Goal: Transaction & Acquisition: Purchase product/service

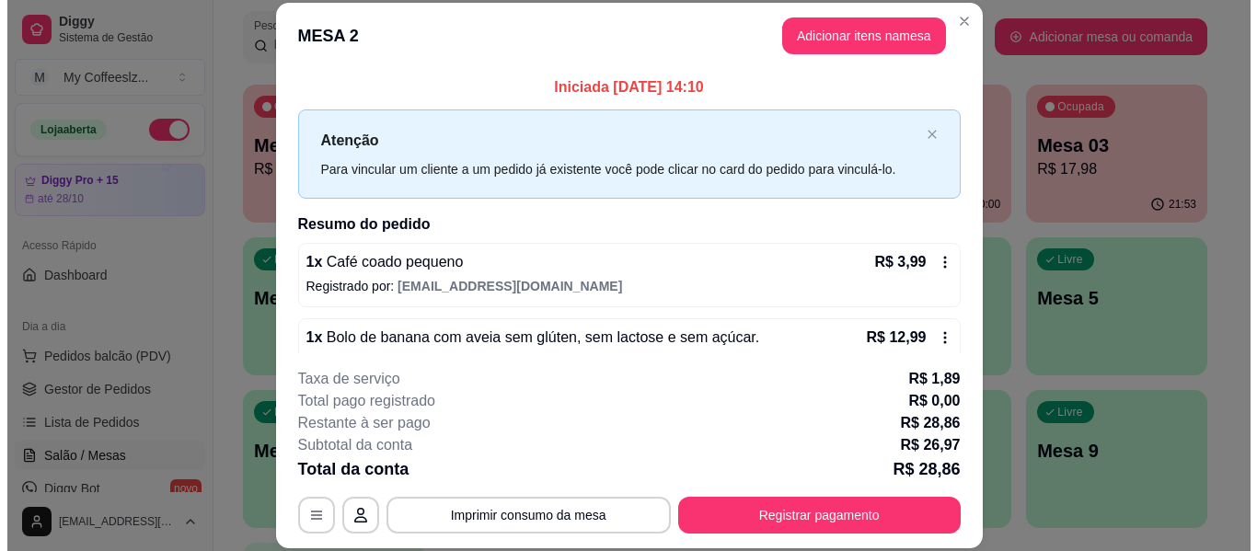
scroll to position [129, 0]
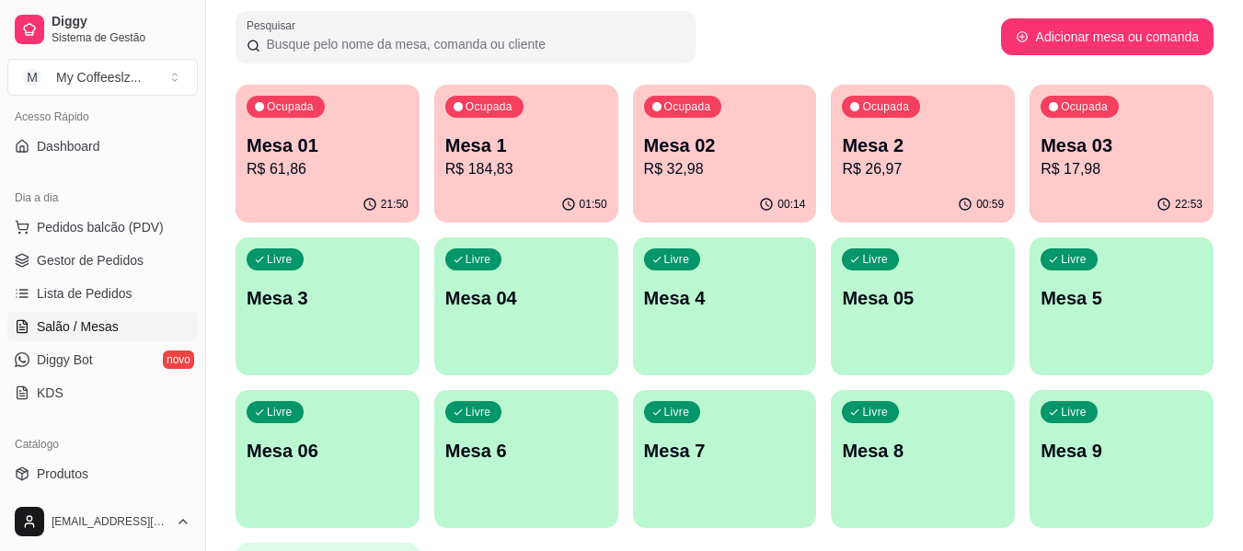
click at [353, 326] on div "Livre Mesa 3" at bounding box center [328, 295] width 184 height 116
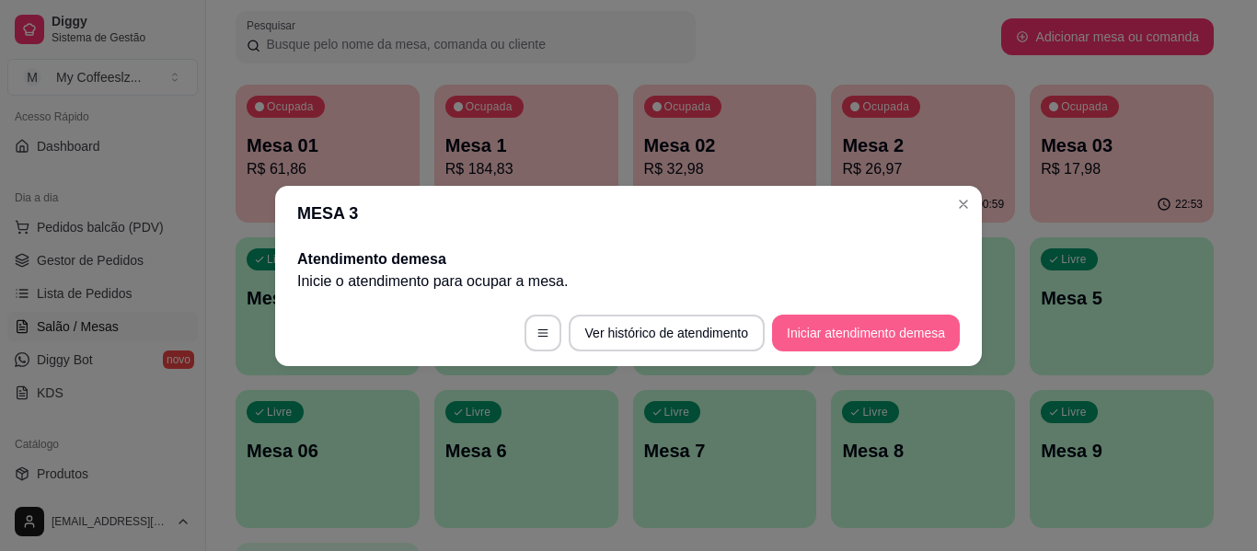
click at [794, 320] on button "Iniciar atendimento de mesa" at bounding box center [866, 333] width 188 height 37
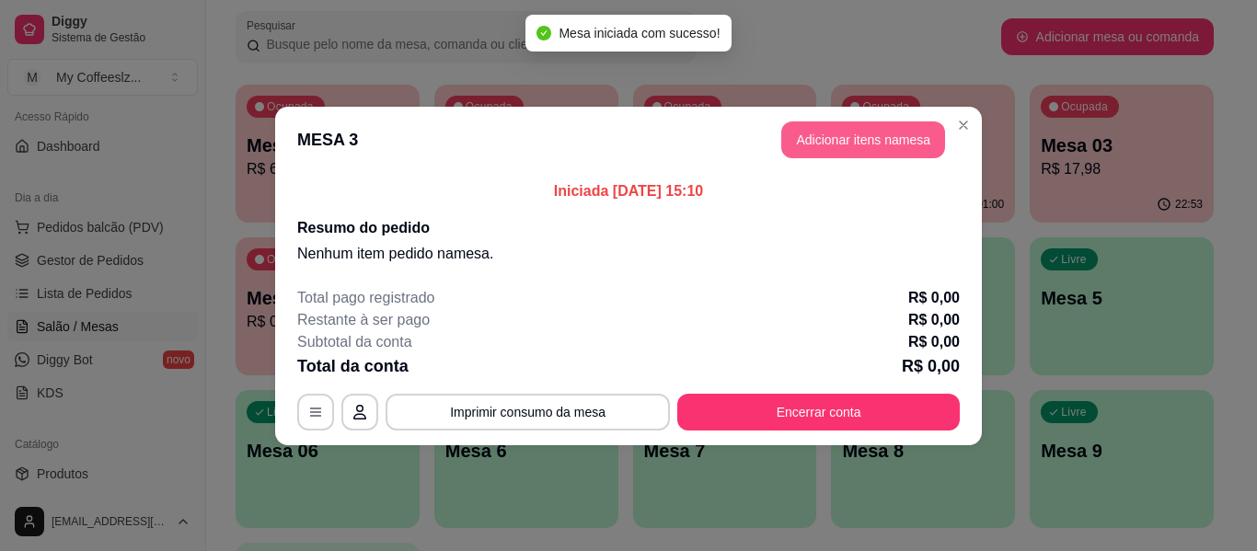
click at [807, 133] on button "Adicionar itens na mesa" at bounding box center [863, 139] width 164 height 37
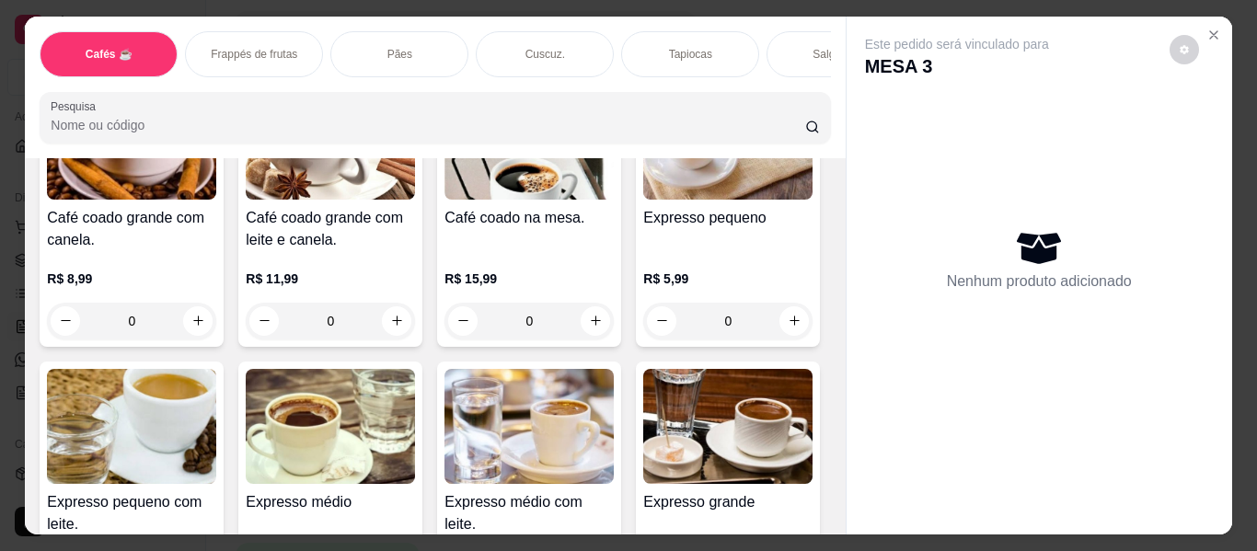
scroll to position [736, 0]
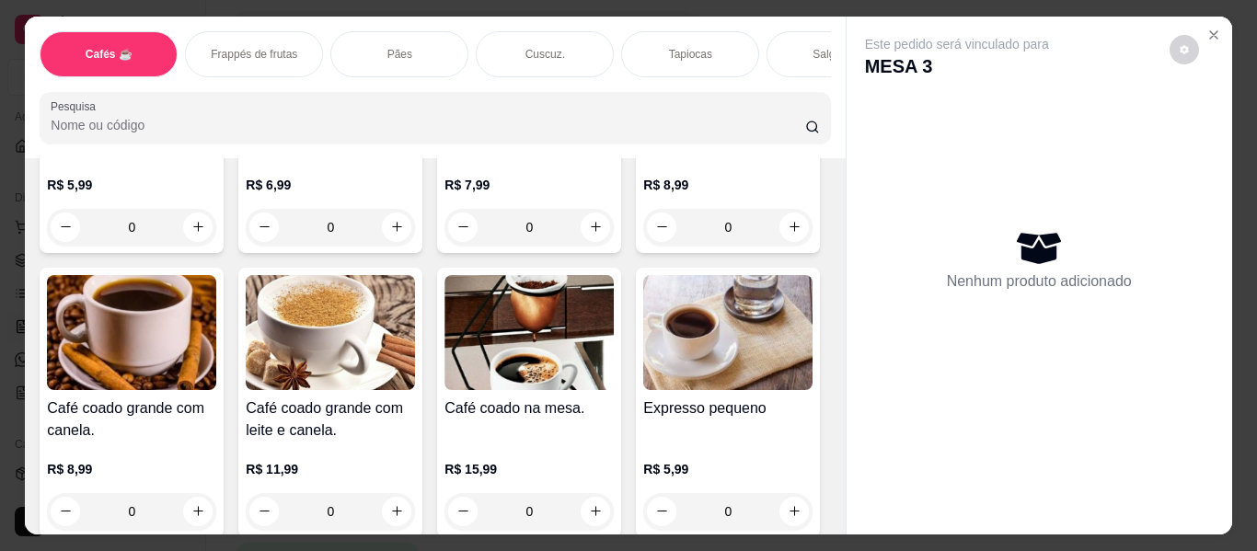
scroll to position [552, 0]
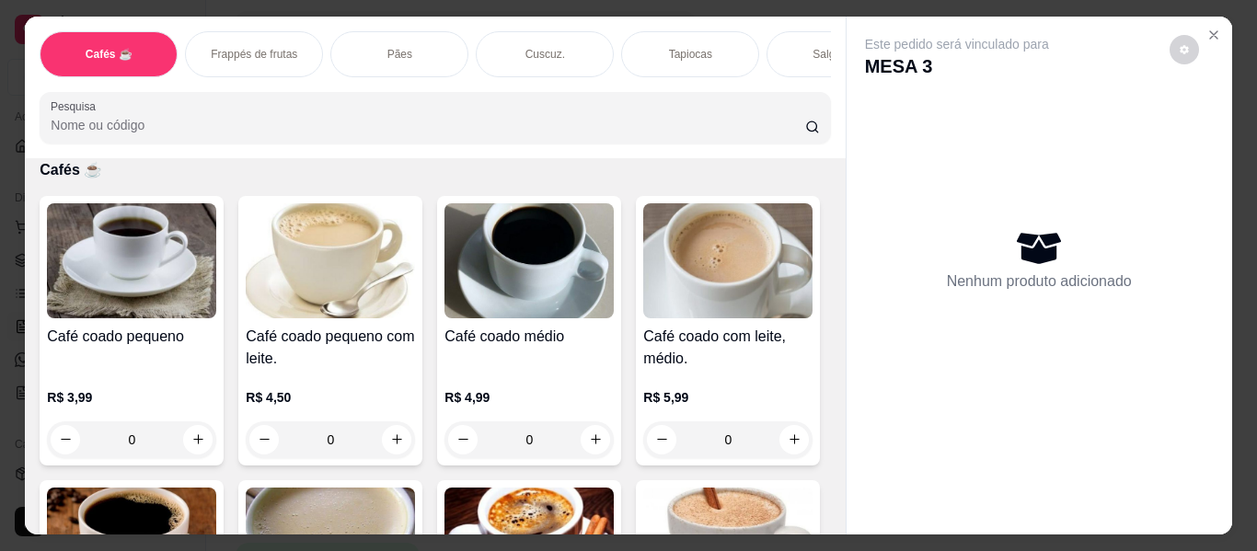
scroll to position [0, 0]
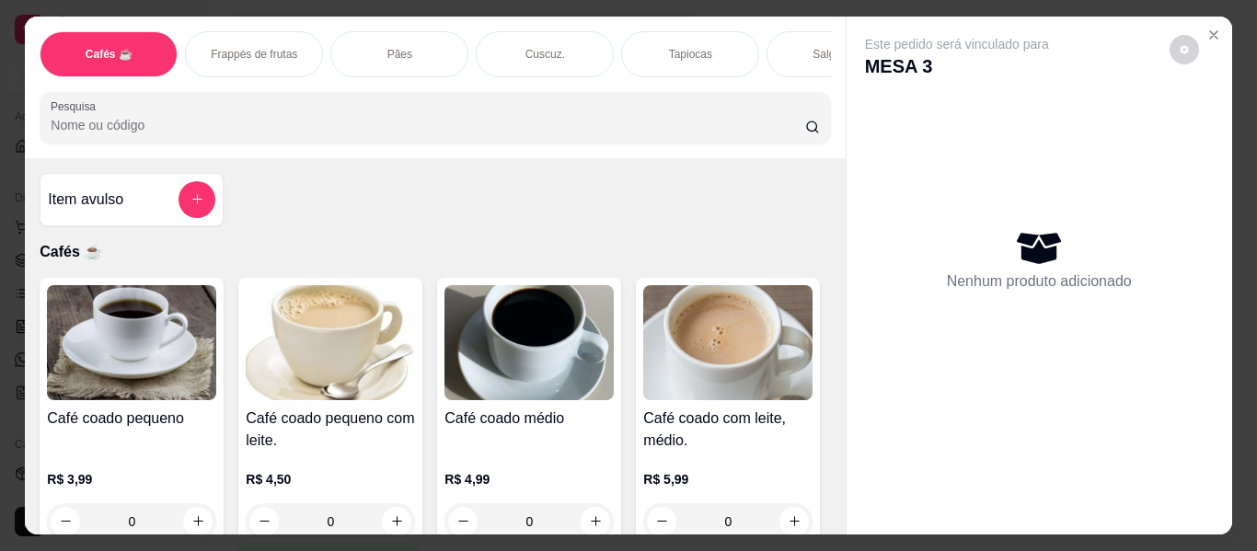
click at [549, 232] on div "Item avulso Cafés ☕ Café coado pequeno R$ 3,99 0 Café coado pequeno com leite. …" at bounding box center [435, 346] width 820 height 376
click at [194, 183] on button "add-separate-item" at bounding box center [197, 199] width 37 height 37
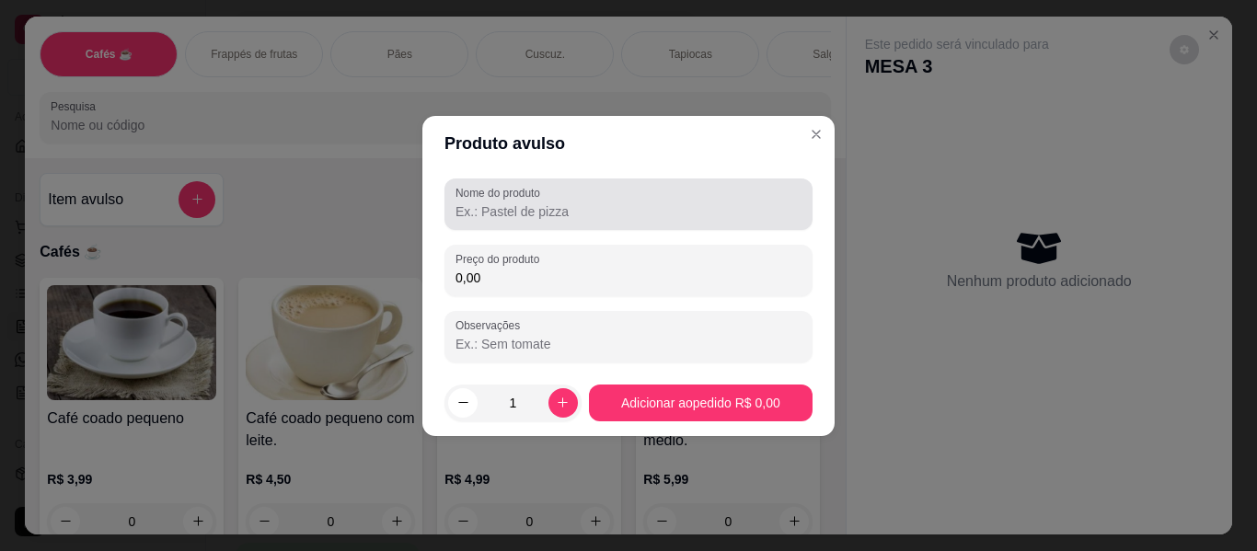
click at [564, 210] on input "Nome do produto" at bounding box center [629, 211] width 346 height 18
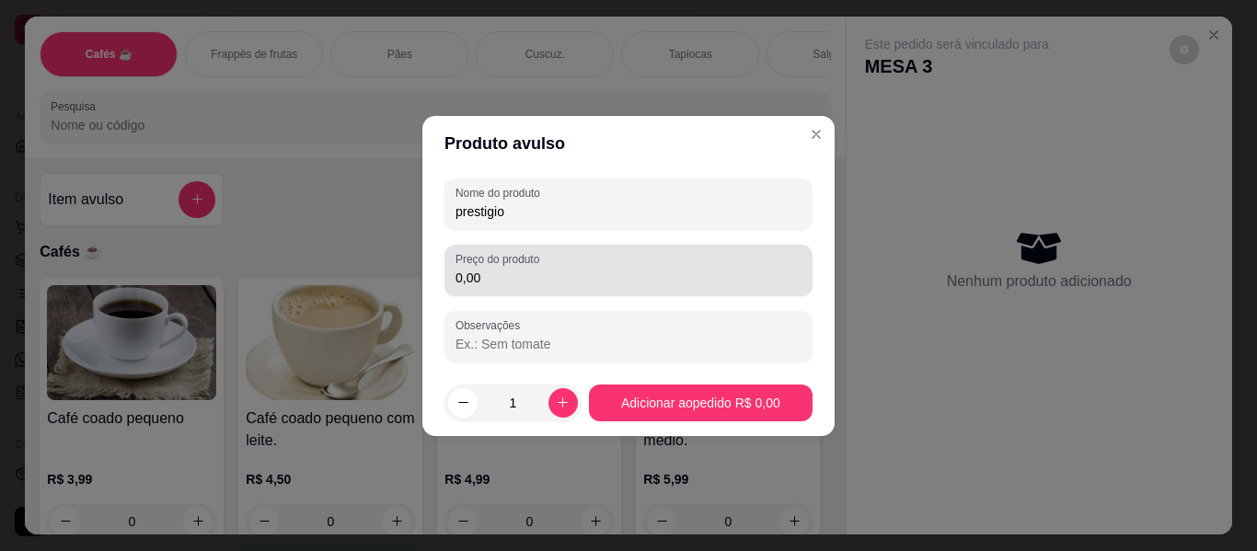
type input "prestigio"
click at [549, 275] on input "0,00" at bounding box center [629, 278] width 346 height 18
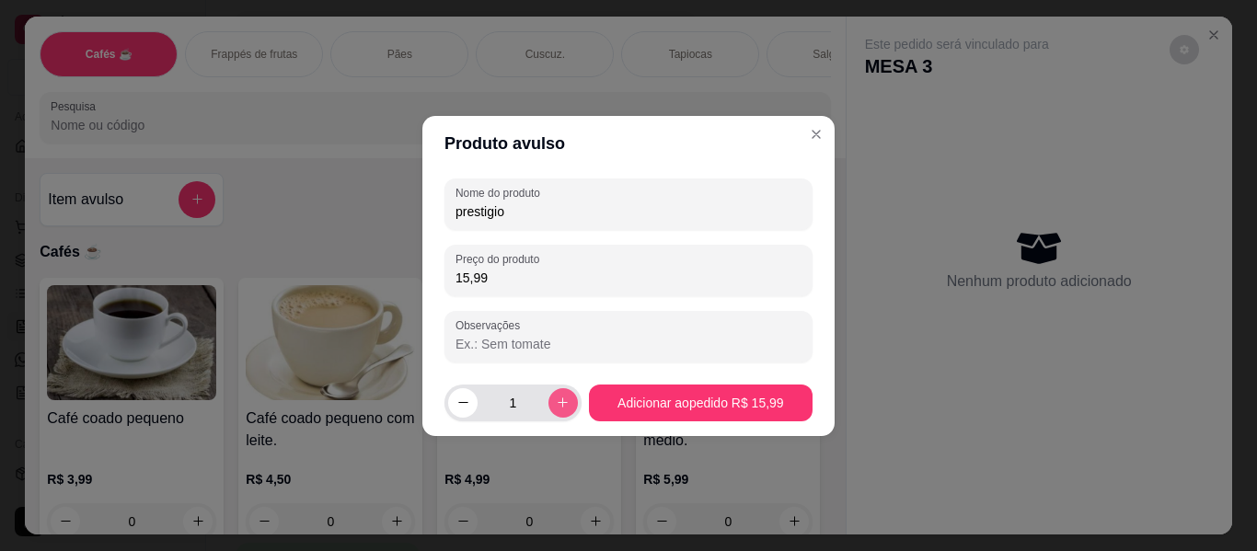
type input "15,99"
click at [562, 403] on icon "increase-product-quantity" at bounding box center [563, 403] width 14 height 14
type input "2"
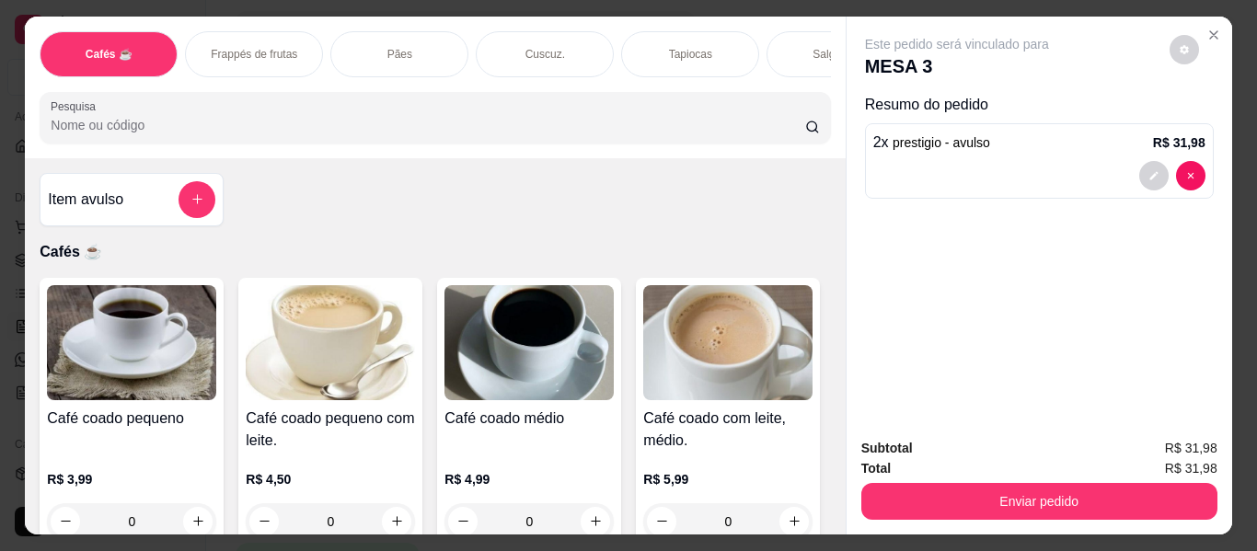
drag, startPoint x: 803, startPoint y: 38, endPoint x: 551, endPoint y: 114, distance: 262.6
click at [801, 38] on div "Salgados" at bounding box center [836, 54] width 138 height 46
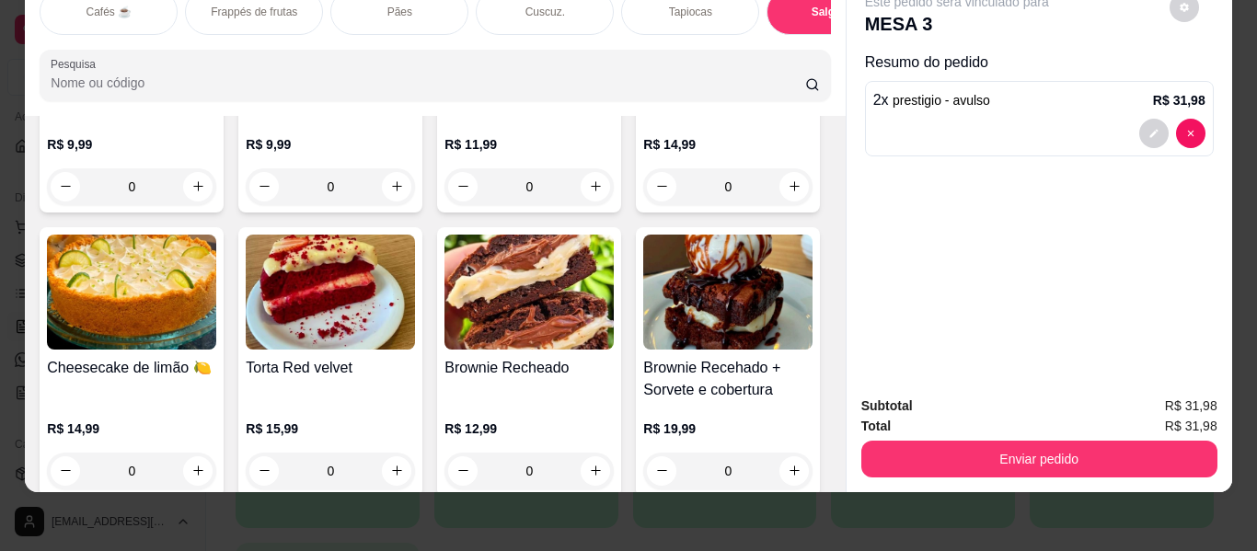
scroll to position [8191, 0]
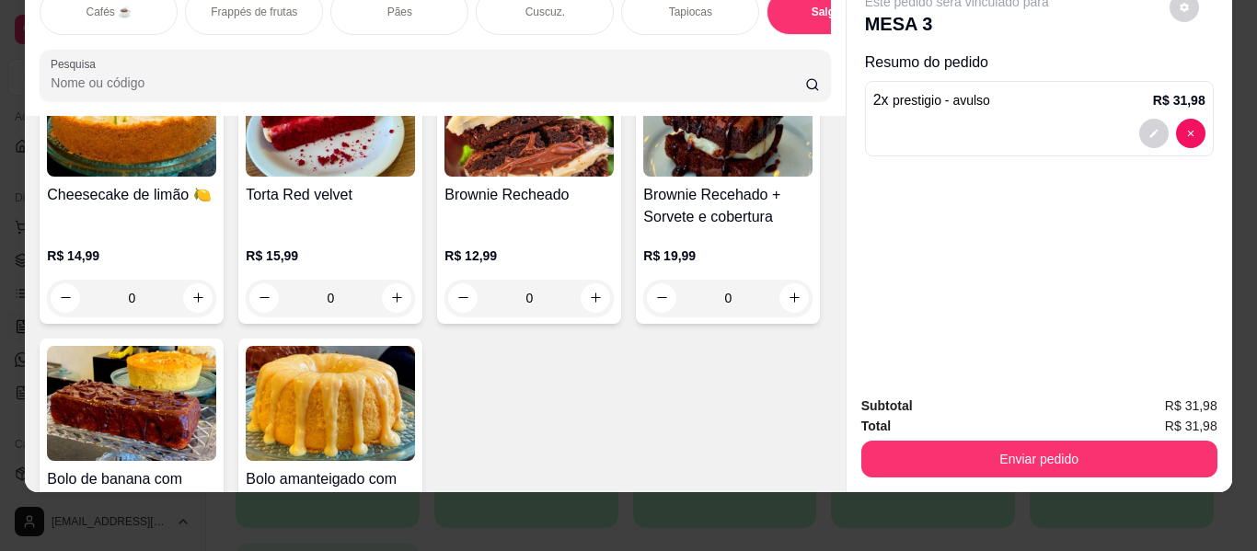
type input "1"
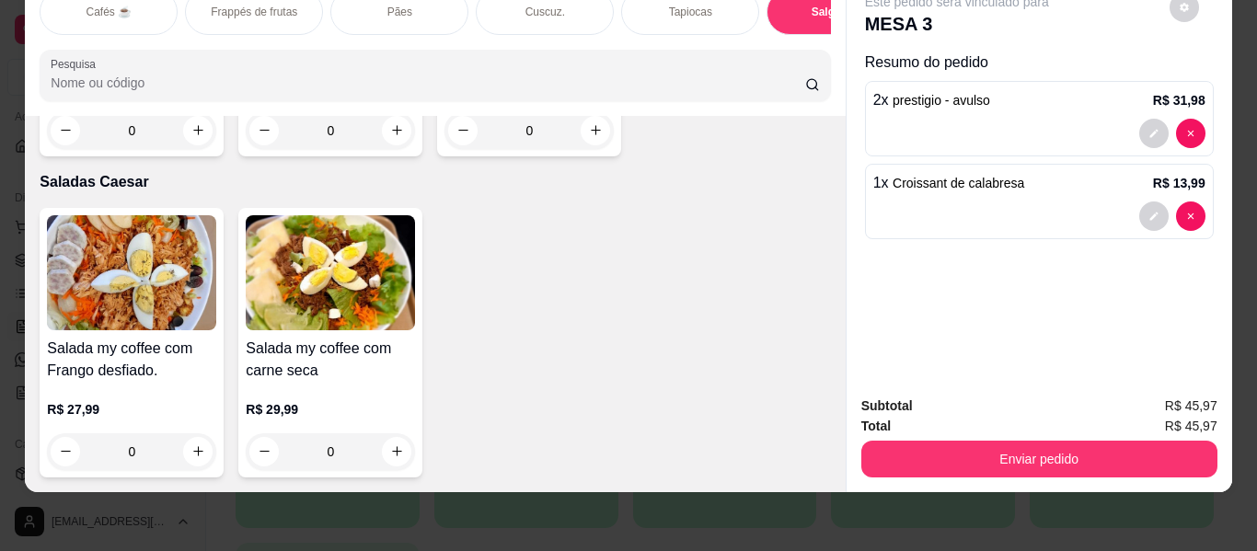
scroll to position [11044, 0]
type input "1"
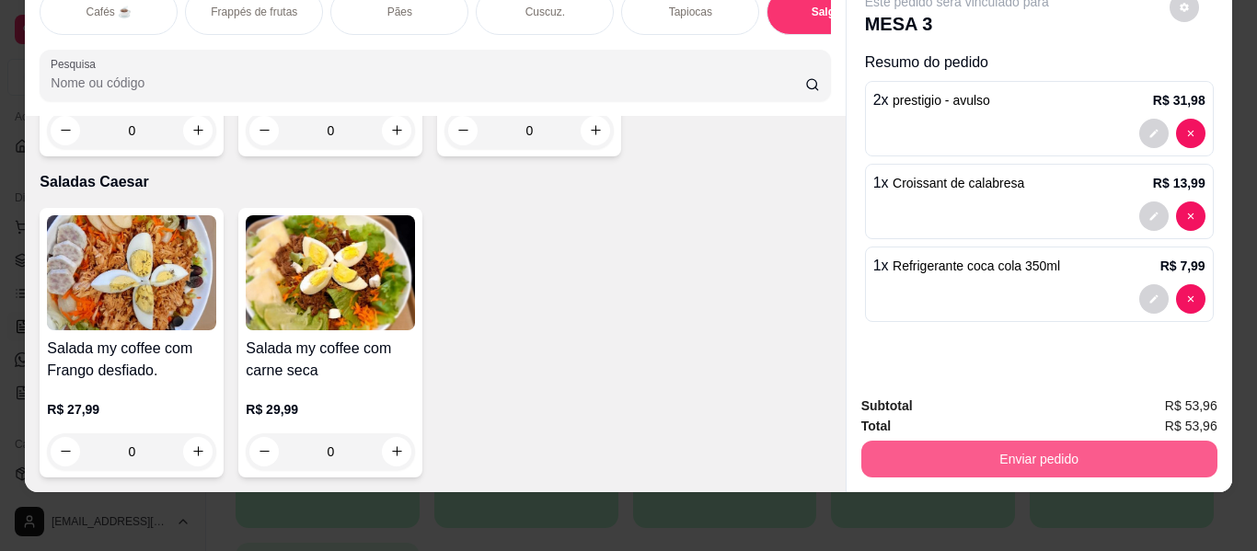
click at [891, 442] on button "Enviar pedido" at bounding box center [1039, 459] width 356 height 37
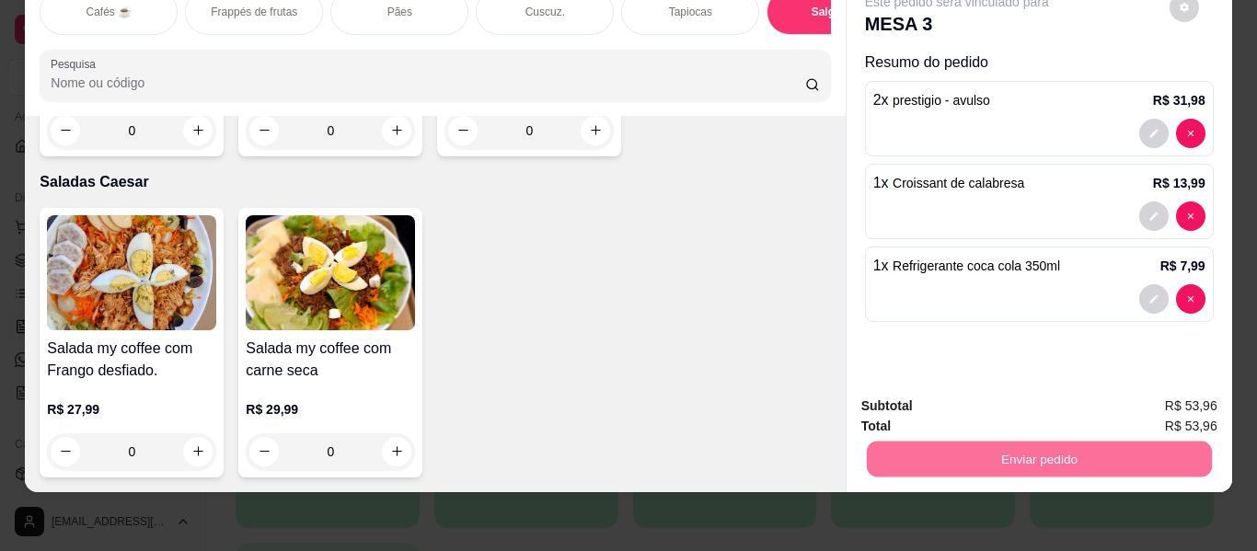
click at [1136, 389] on button "Enviar pedido" at bounding box center [1169, 399] width 104 height 35
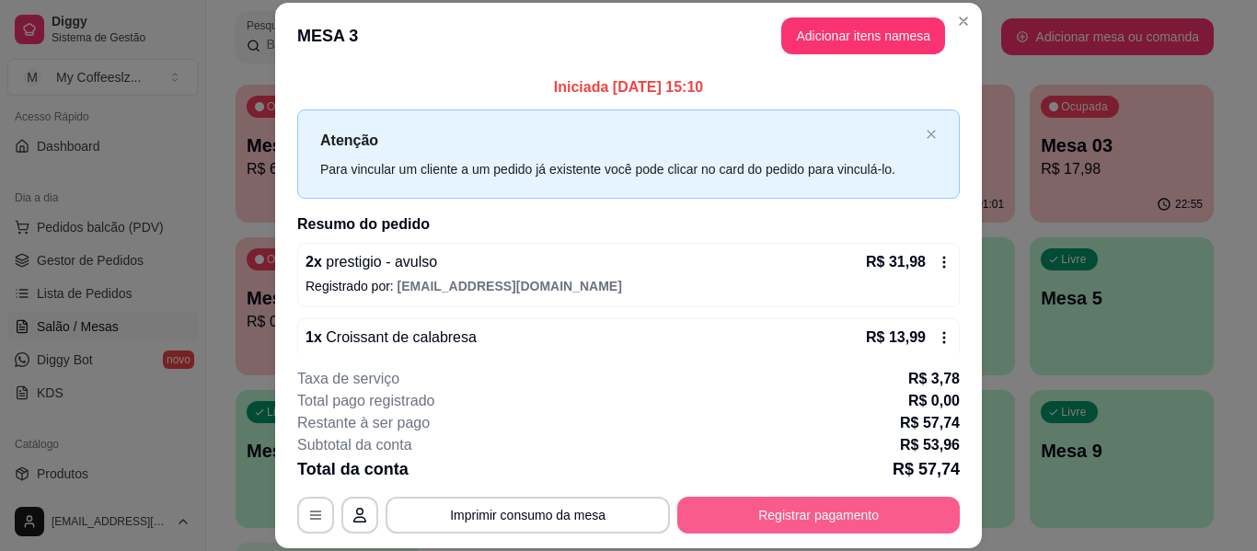
click at [732, 512] on button "Registrar pagamento" at bounding box center [818, 515] width 283 height 37
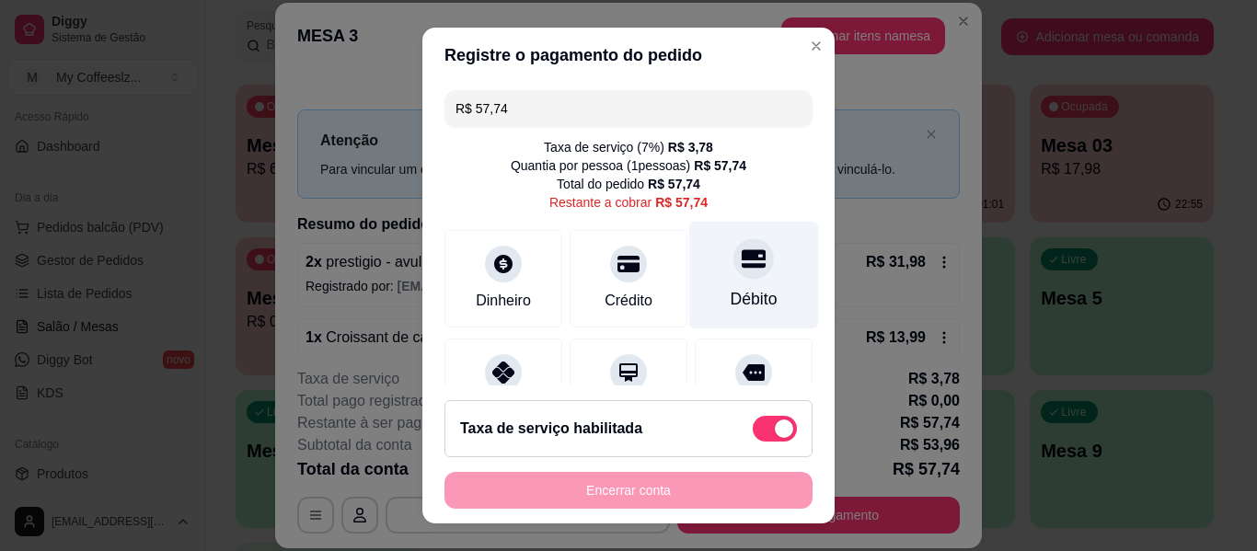
click at [731, 285] on div "Débito" at bounding box center [754, 276] width 130 height 108
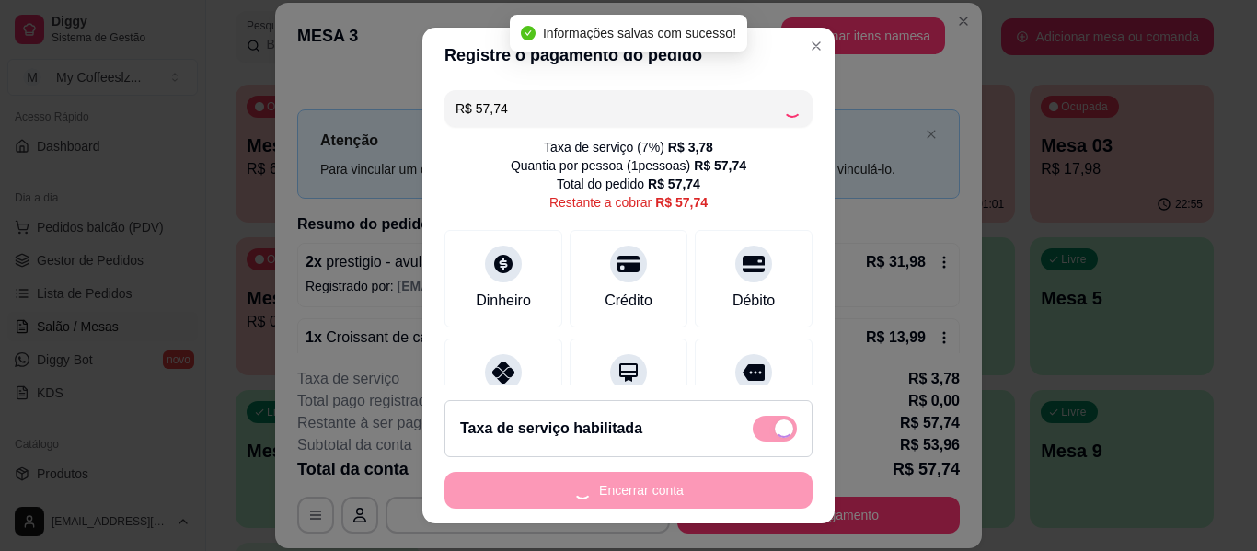
type input "R$ 0,00"
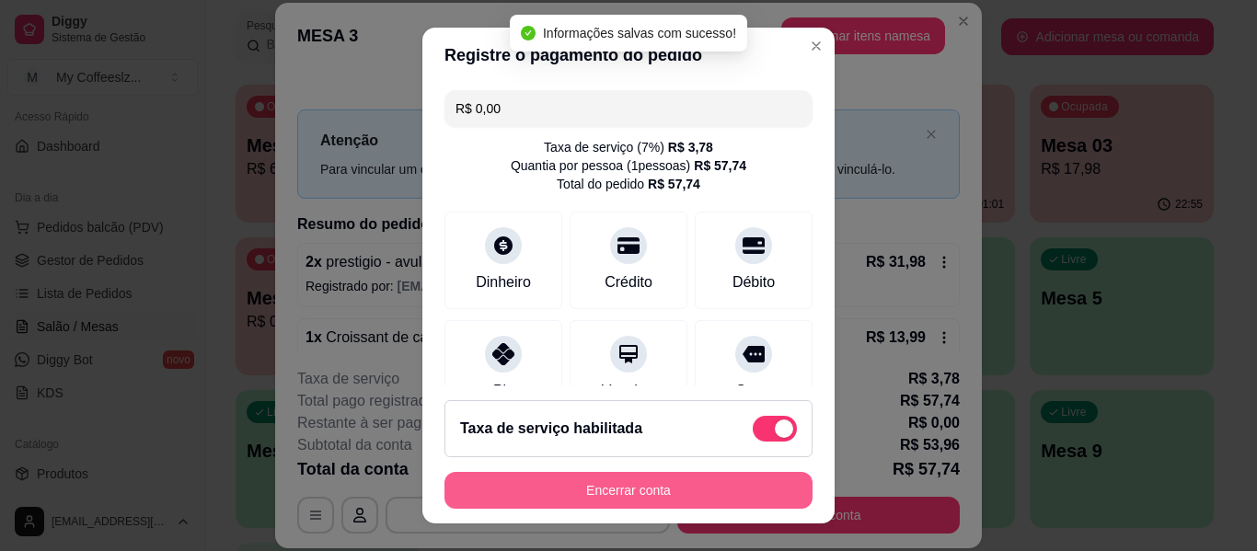
click at [590, 491] on button "Encerrar conta" at bounding box center [629, 490] width 368 height 37
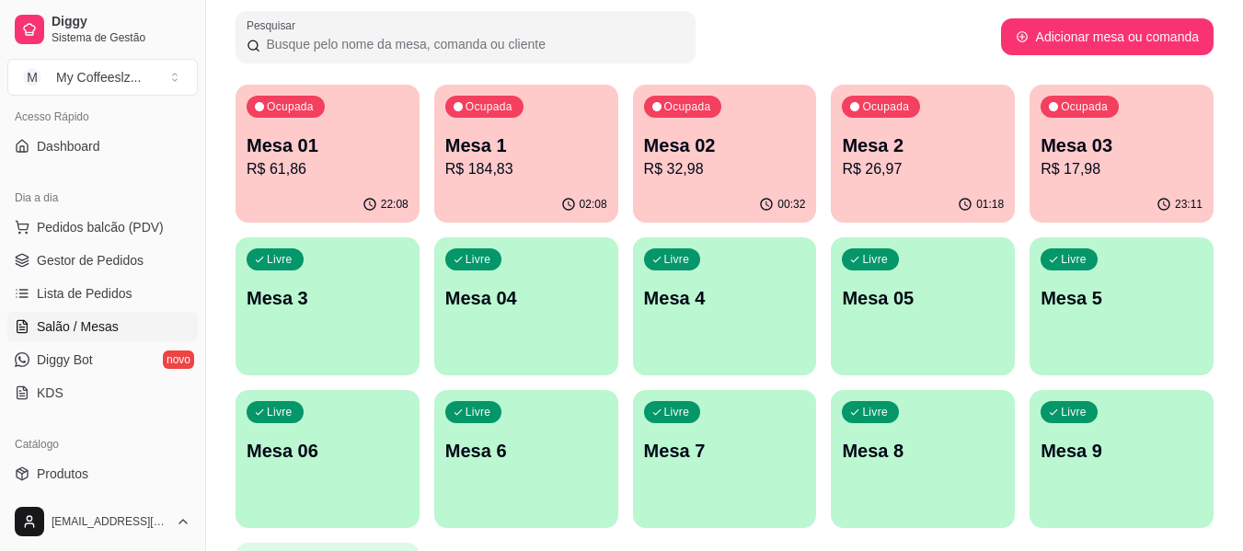
click at [1092, 177] on p "R$ 17,98" at bounding box center [1122, 169] width 162 height 22
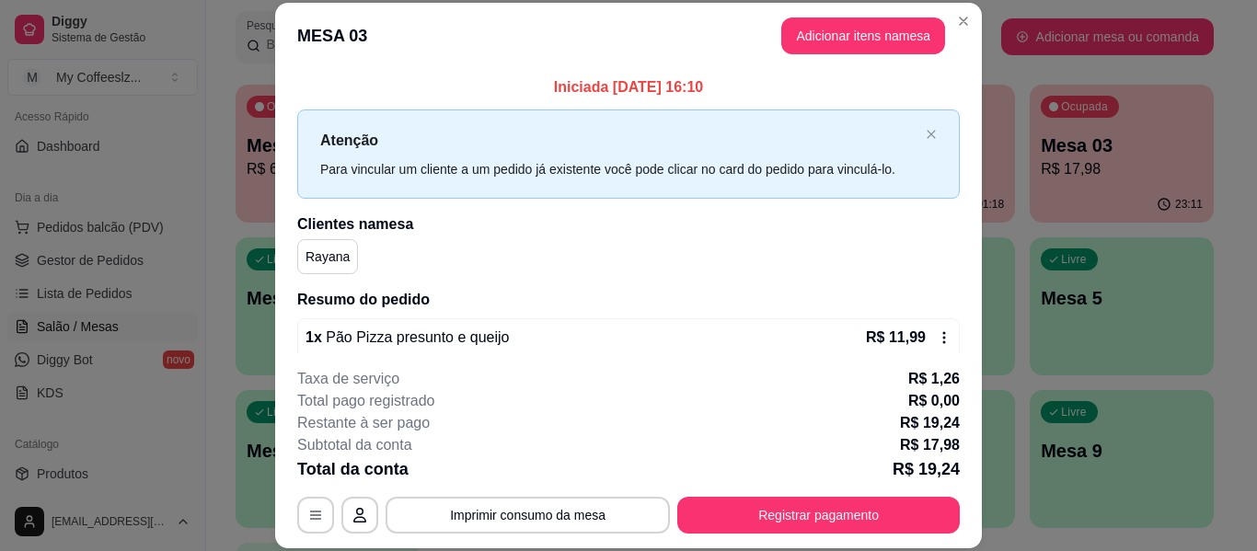
scroll to position [112, 0]
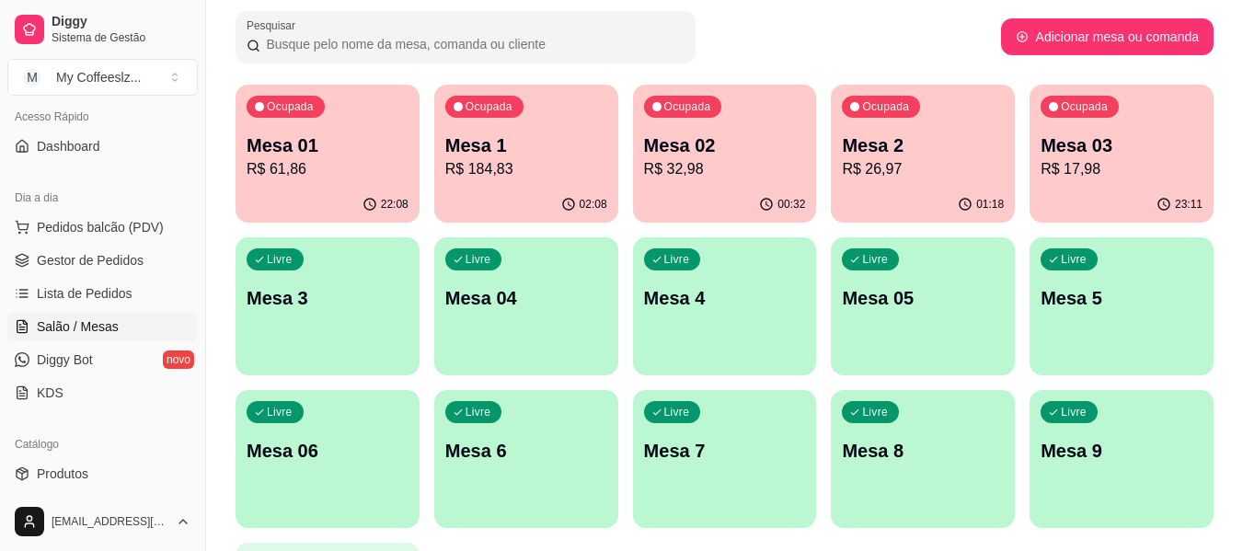
click at [953, 173] on p "R$ 26,97" at bounding box center [923, 169] width 162 height 22
click at [993, 172] on p "R$ 26,97" at bounding box center [923, 169] width 162 height 22
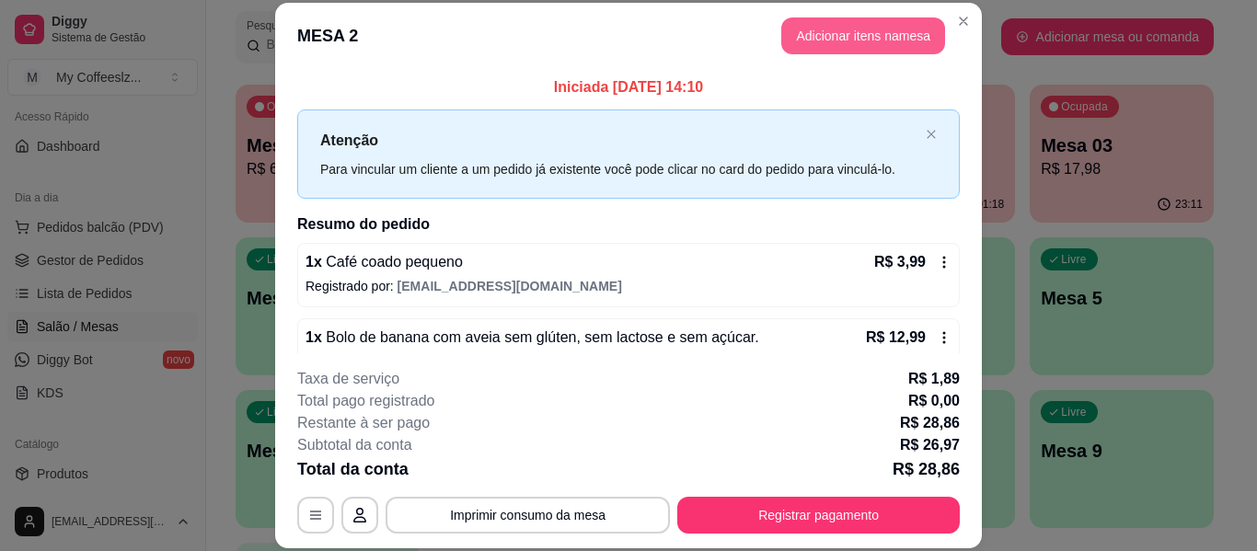
click at [887, 25] on button "Adicionar itens na mesa" at bounding box center [863, 35] width 164 height 37
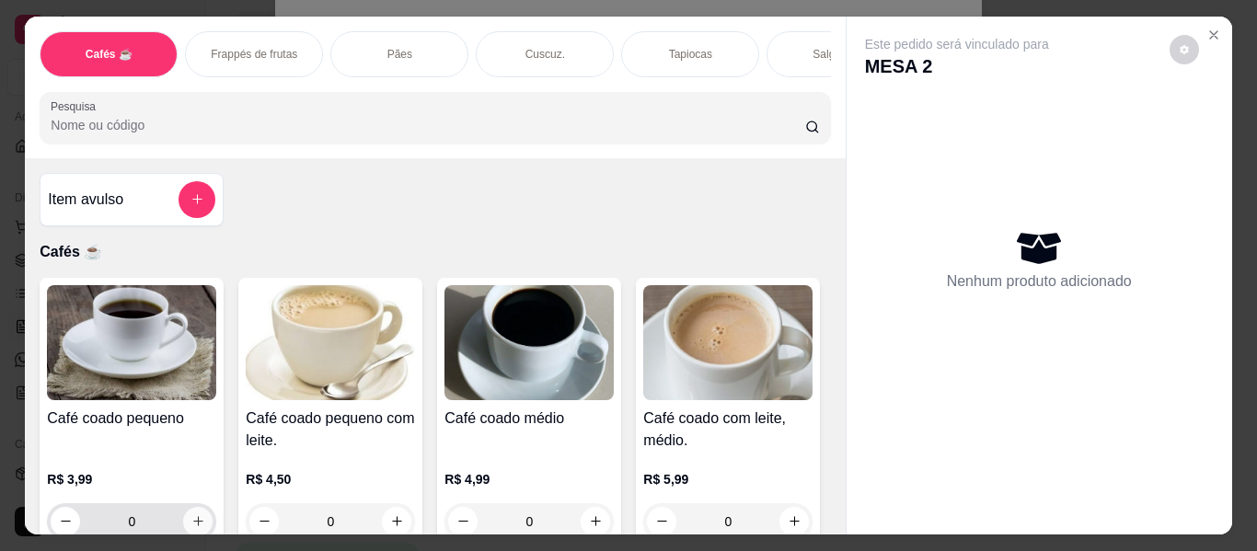
click at [196, 507] on button "increase-product-quantity" at bounding box center [197, 521] width 29 height 29
type input "1"
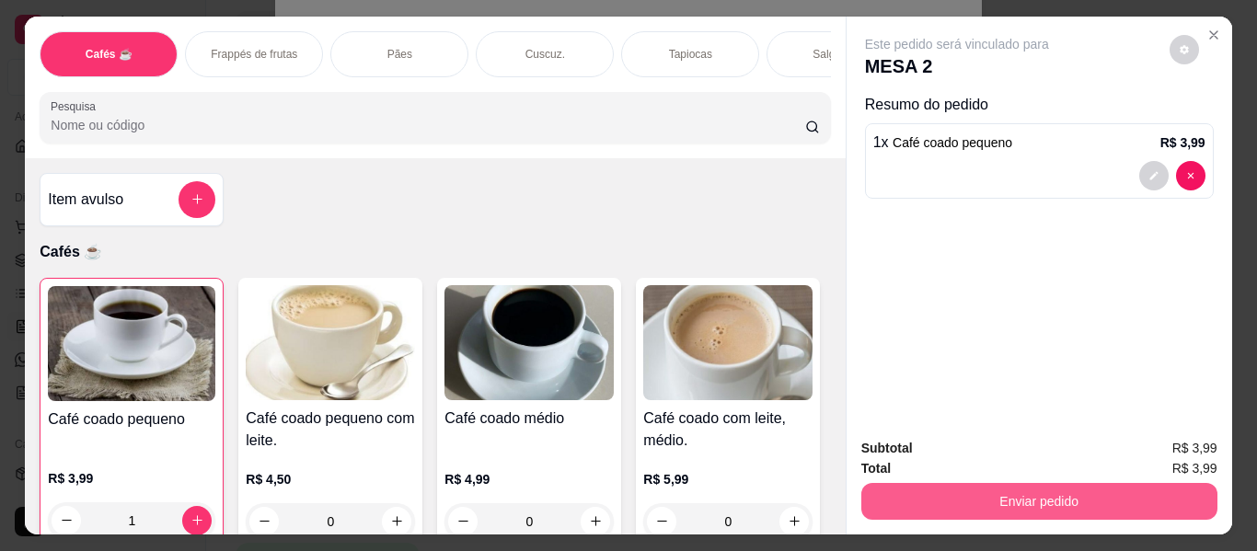
click at [929, 495] on button "Enviar pedido" at bounding box center [1039, 501] width 356 height 37
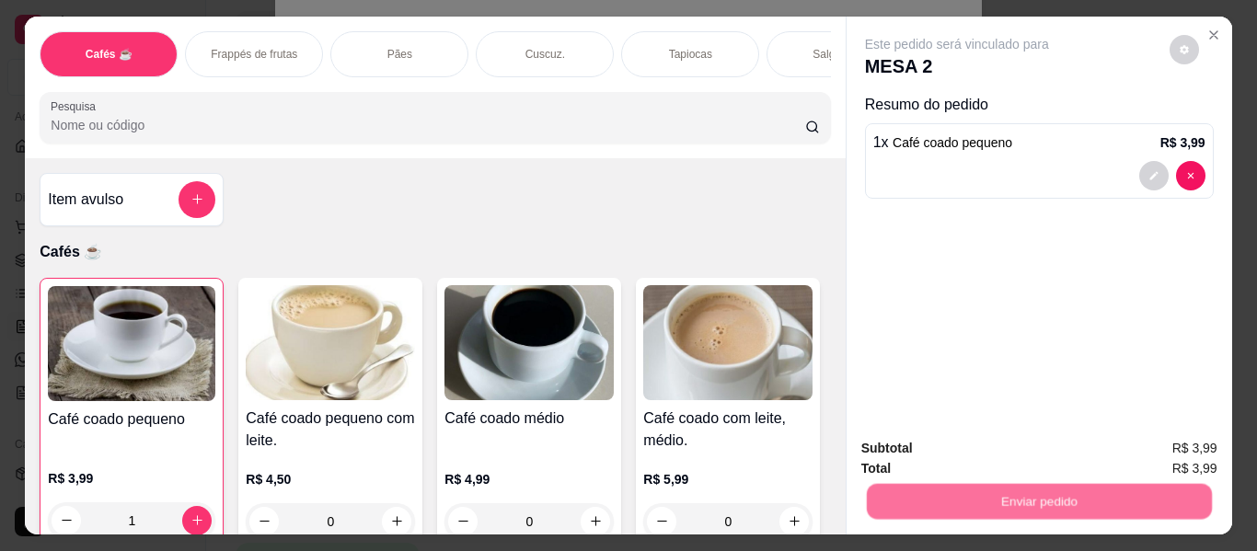
click at [1163, 444] on button "Enviar pedido" at bounding box center [1169, 449] width 104 height 35
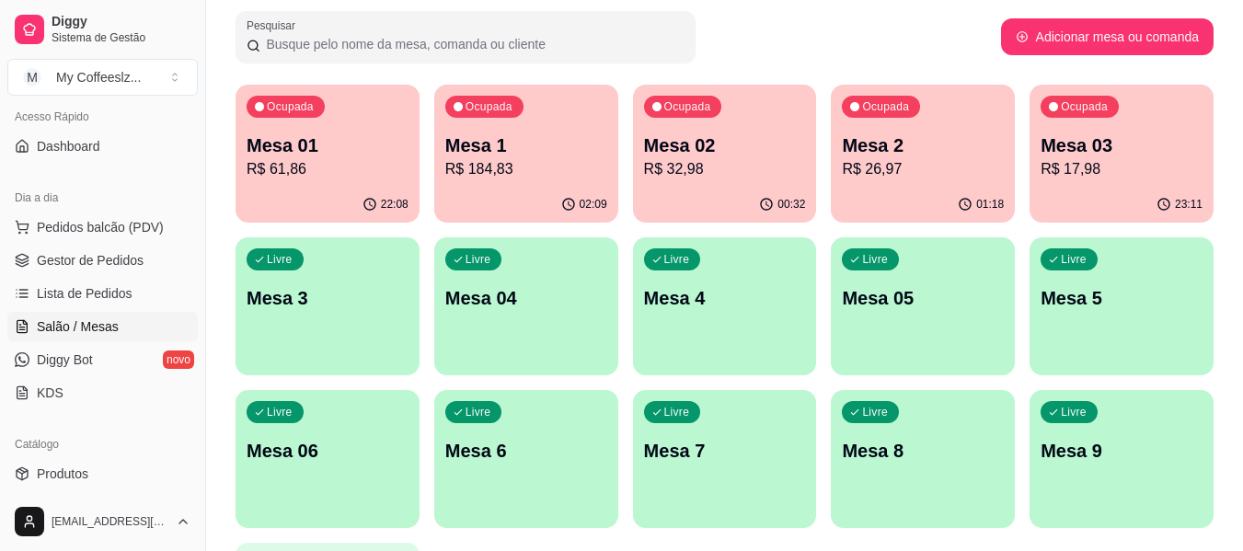
click at [305, 297] on p "Mesa 3" at bounding box center [328, 298] width 162 height 26
click at [348, 310] on p "Mesa 3" at bounding box center [328, 298] width 162 height 26
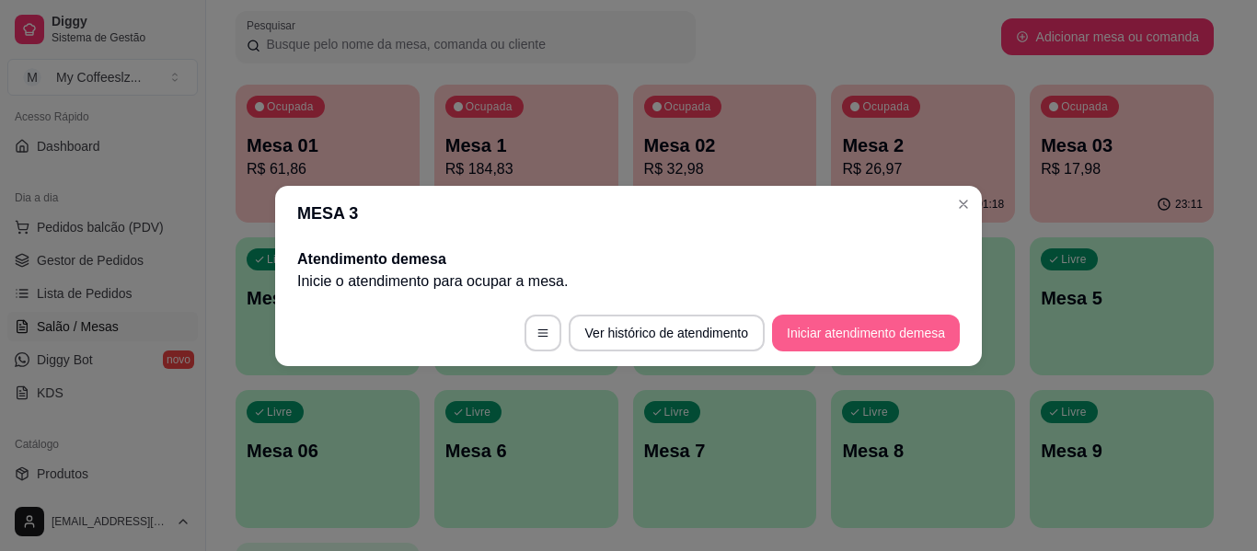
click at [822, 329] on button "Iniciar atendimento de mesa" at bounding box center [866, 333] width 188 height 37
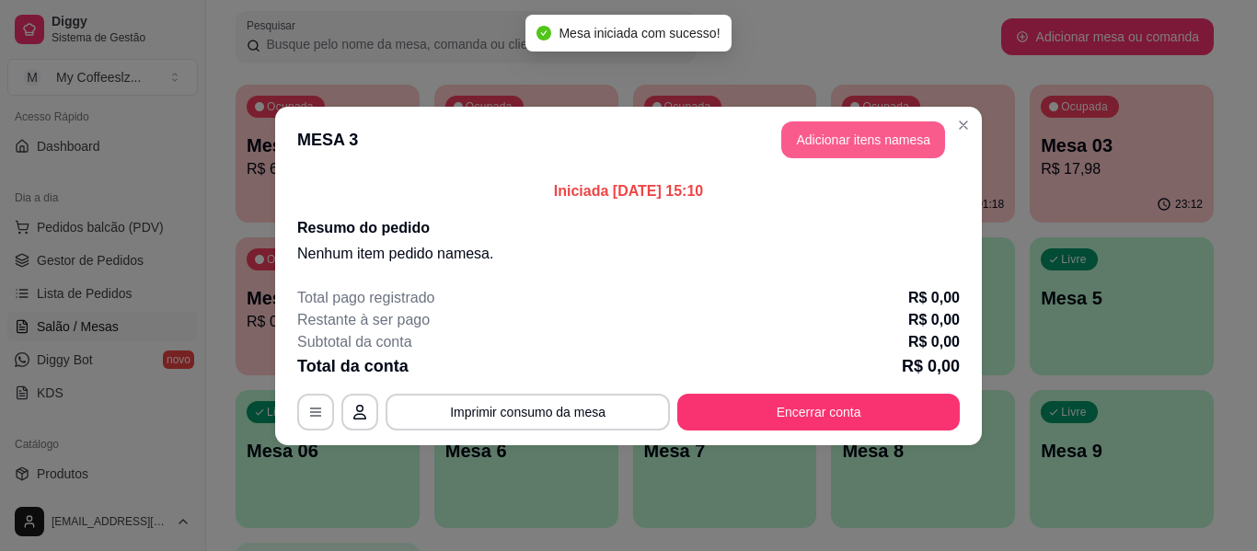
click at [820, 142] on button "Adicionar itens na mesa" at bounding box center [863, 139] width 164 height 37
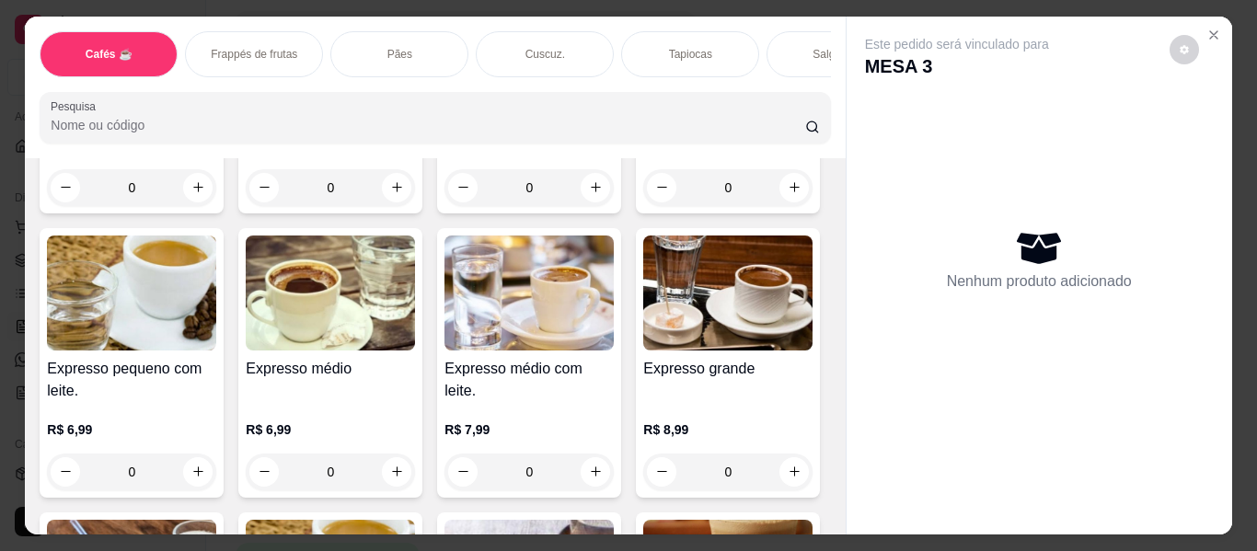
scroll to position [920, 0]
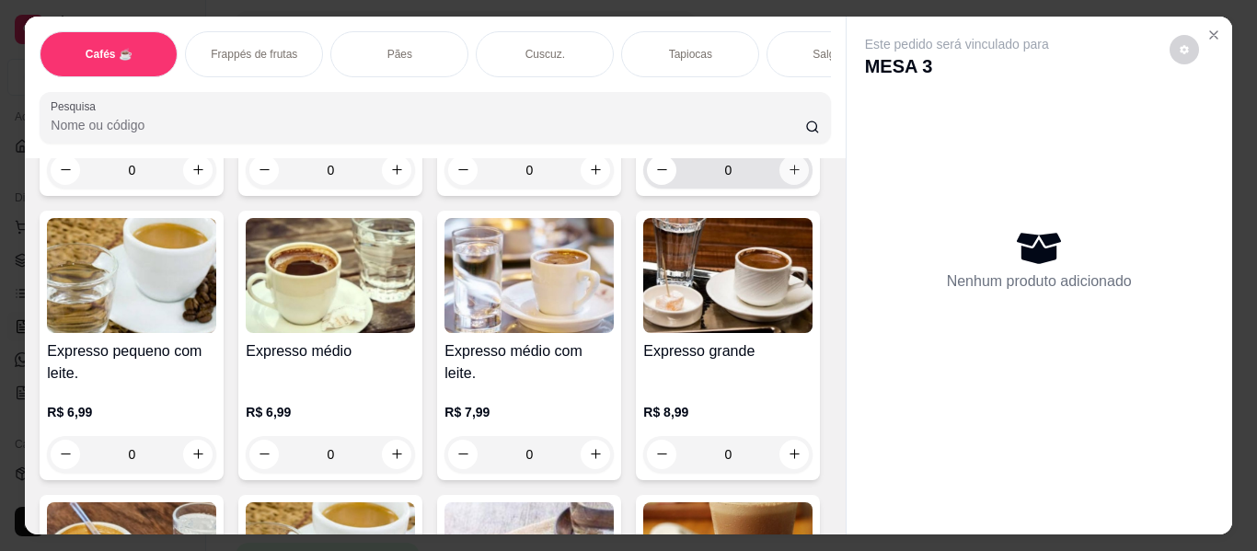
click at [788, 177] on icon "increase-product-quantity" at bounding box center [795, 170] width 14 height 14
type input "1"
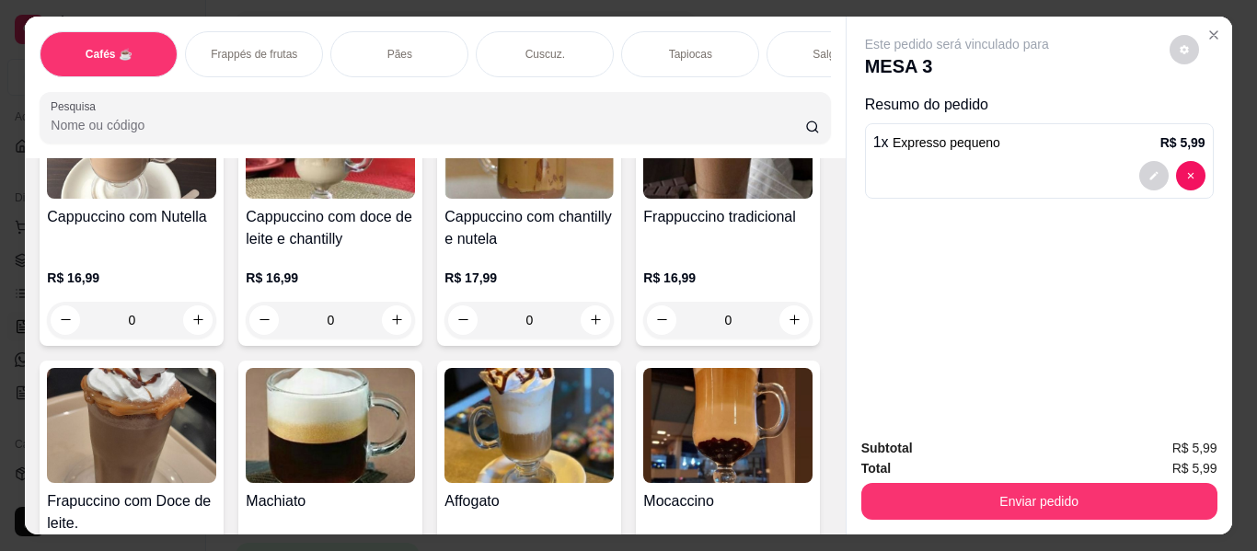
scroll to position [2117, 0]
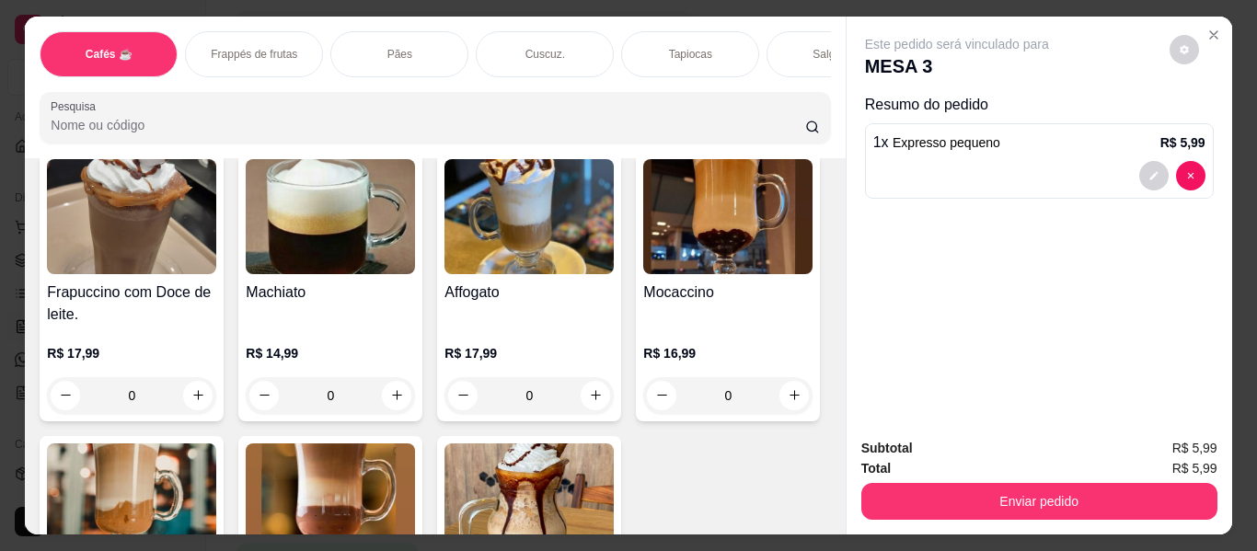
type input "1"
click at [644, 38] on div "Tapiocas" at bounding box center [690, 54] width 138 height 46
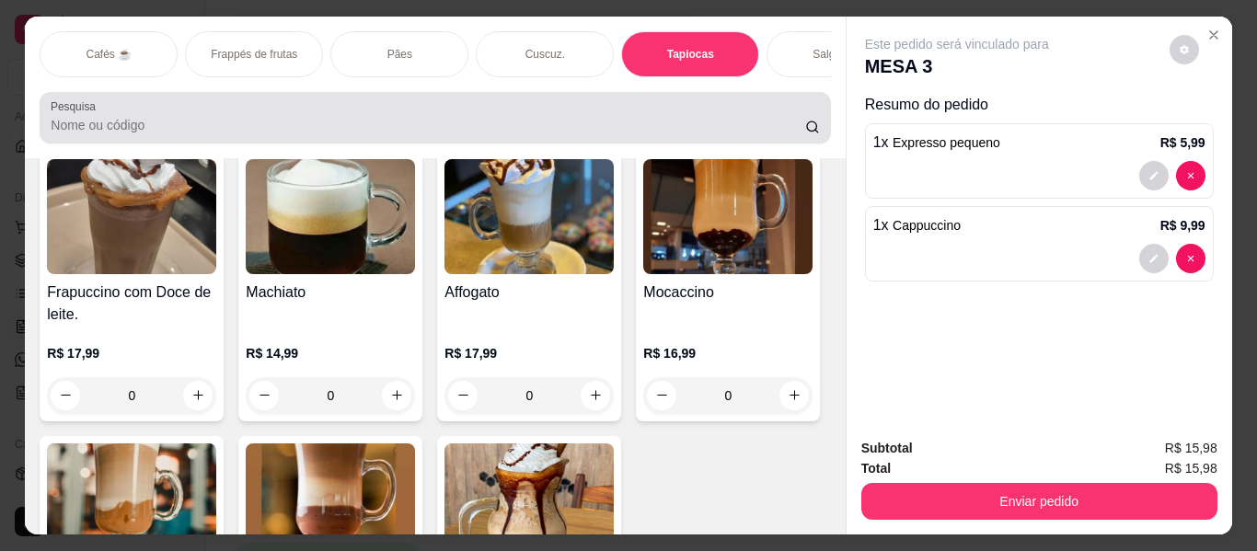
scroll to position [50, 0]
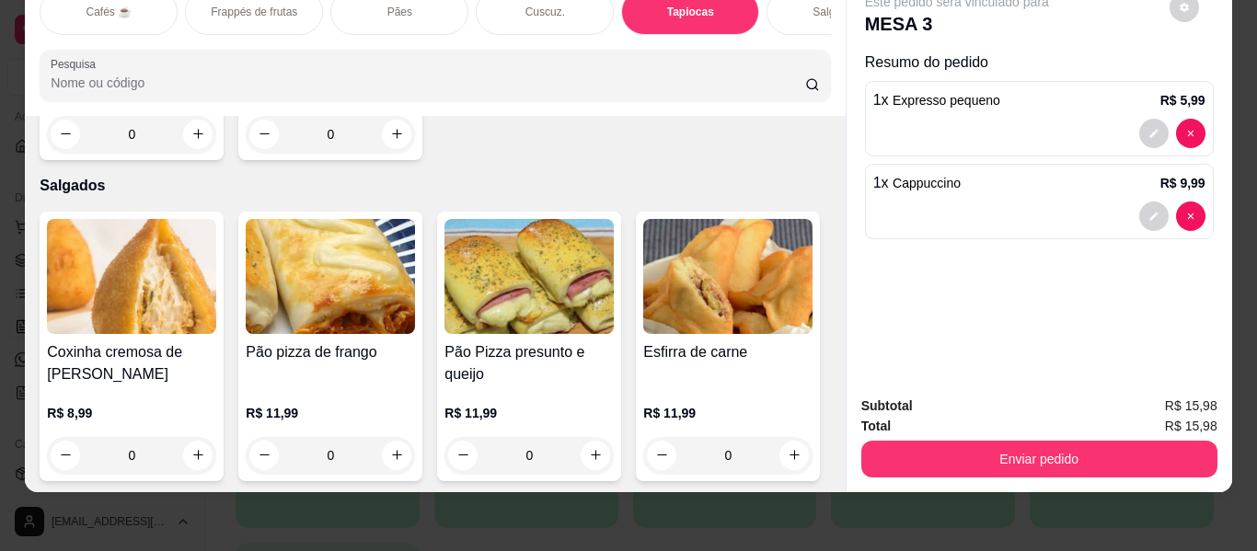
type input "1"
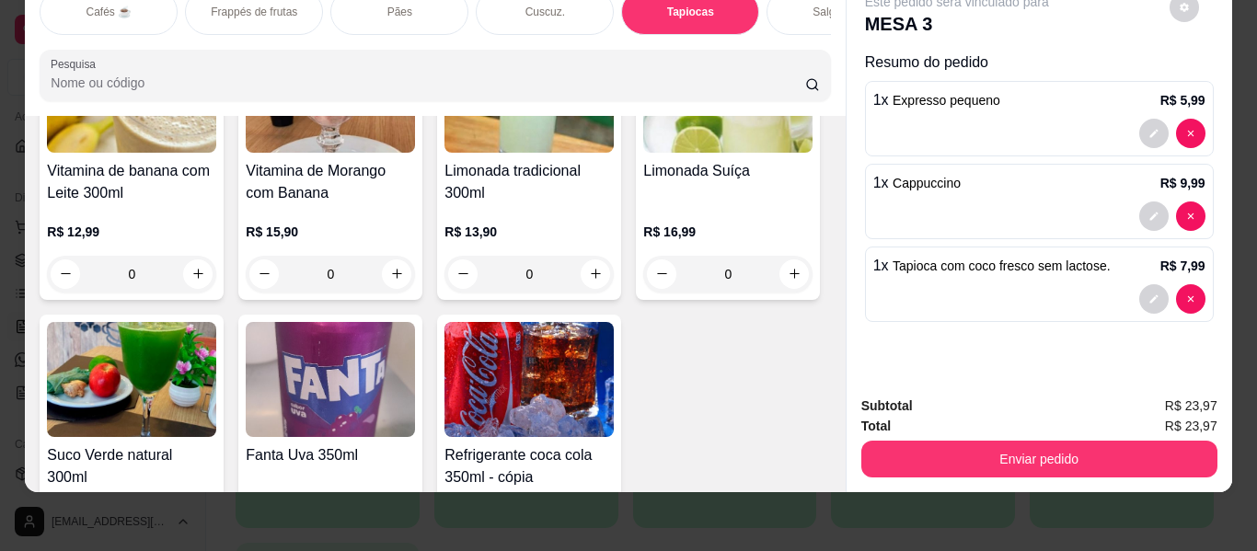
scroll to position [10037, 0]
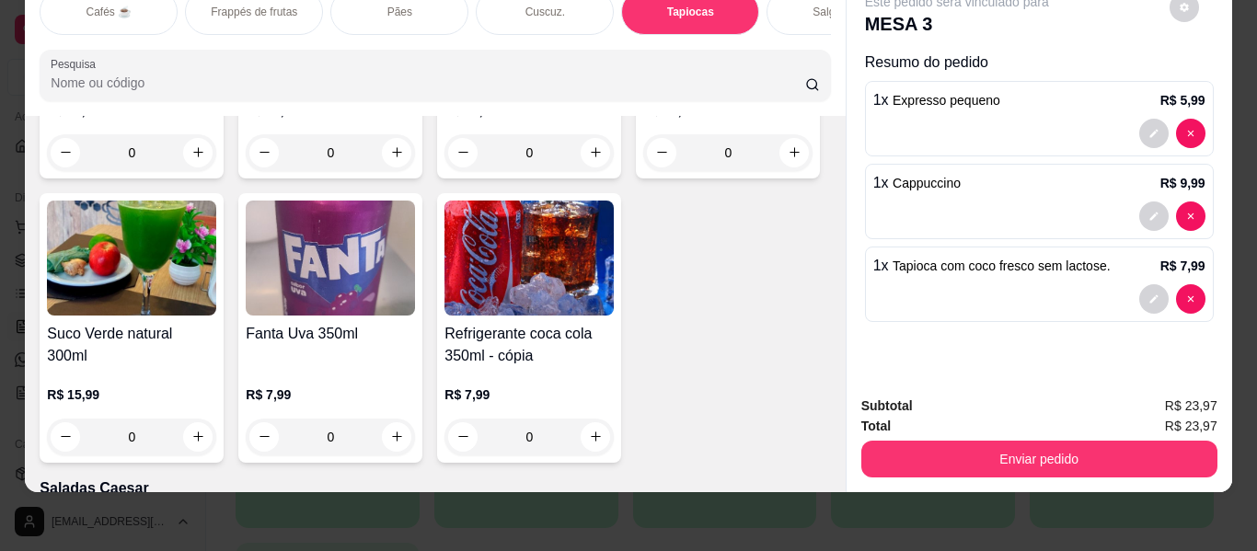
type input "1"
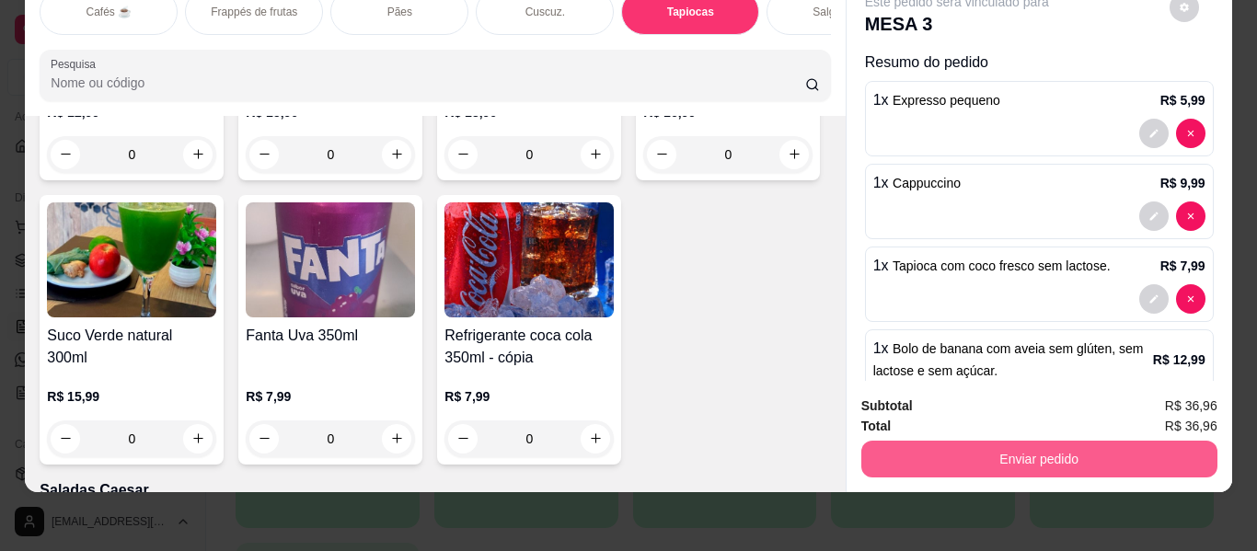
click at [902, 441] on button "Enviar pedido" at bounding box center [1039, 459] width 356 height 37
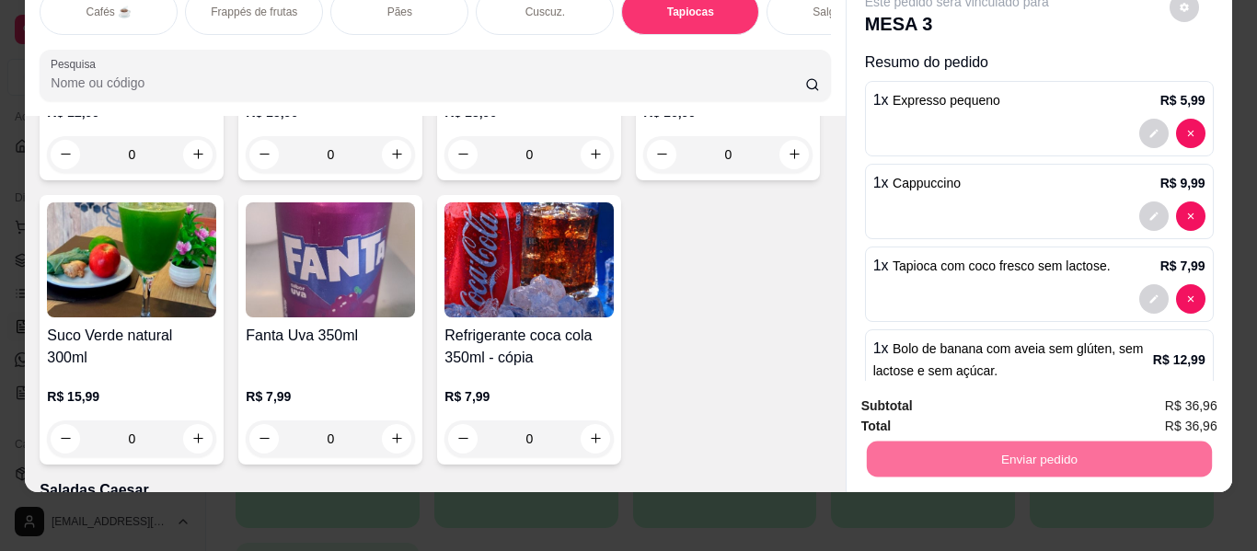
click at [1133, 390] on button "Enviar pedido" at bounding box center [1169, 399] width 104 height 35
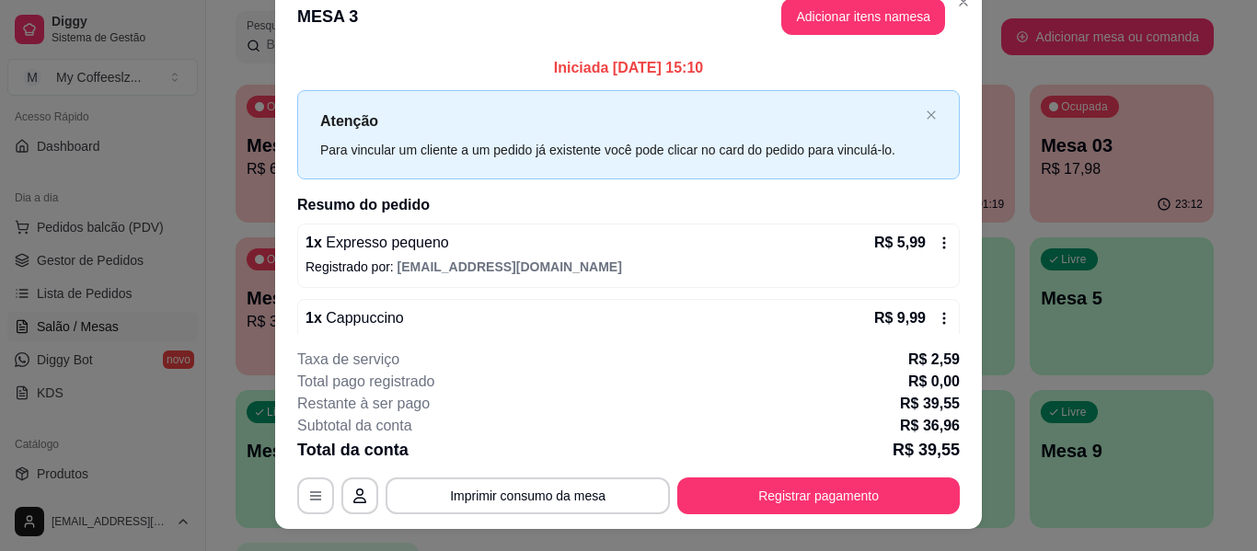
scroll to position [0, 0]
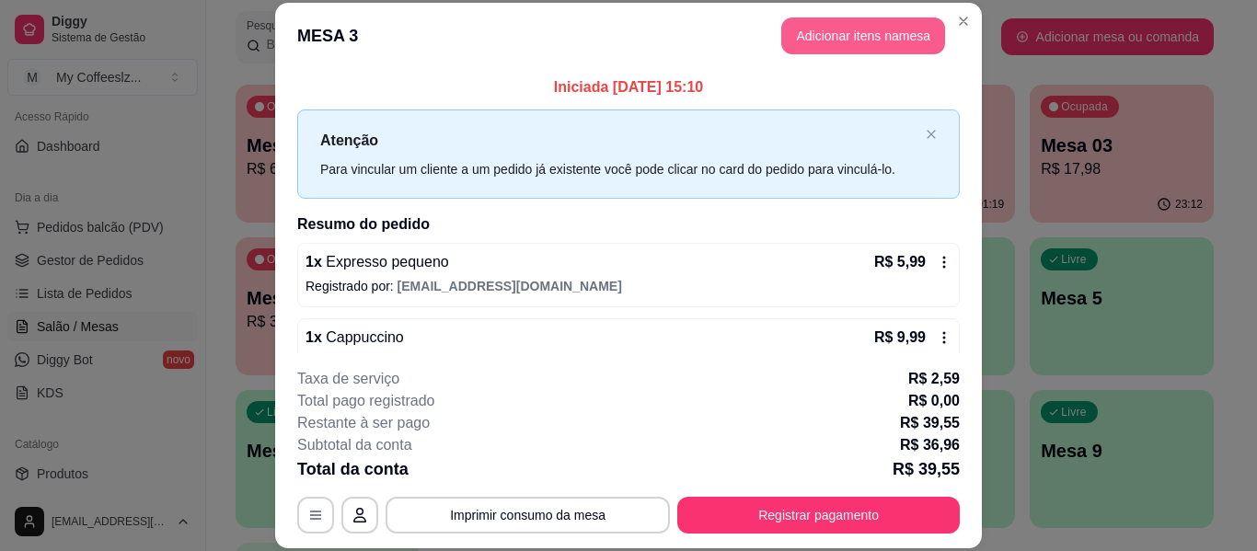
click at [845, 40] on button "Adicionar itens na mesa" at bounding box center [863, 35] width 164 height 37
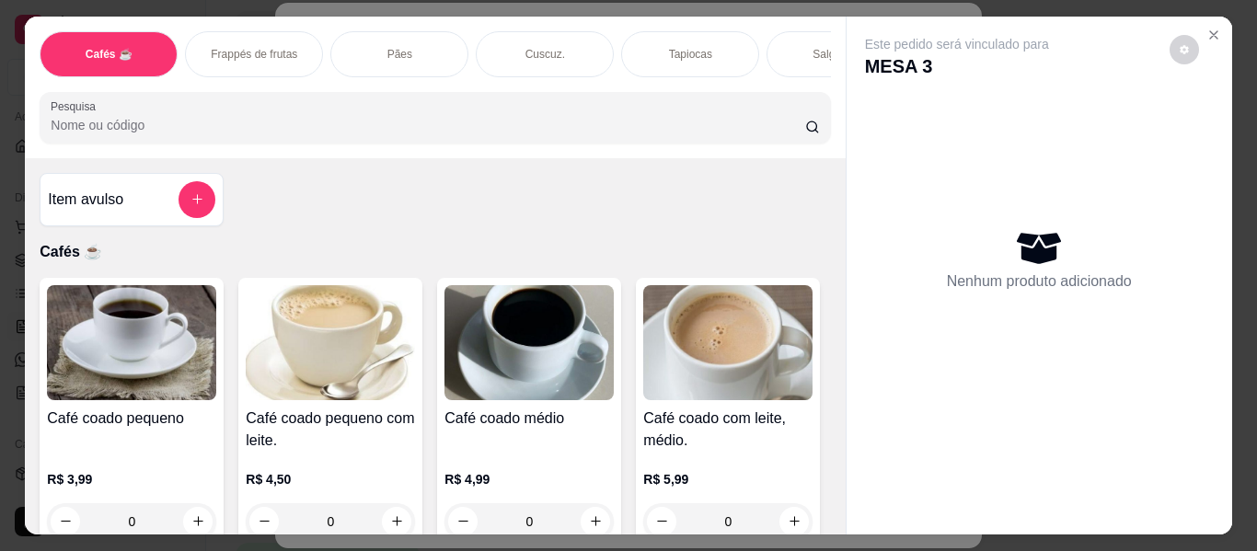
click at [791, 43] on div "Salgados" at bounding box center [836, 54] width 138 height 46
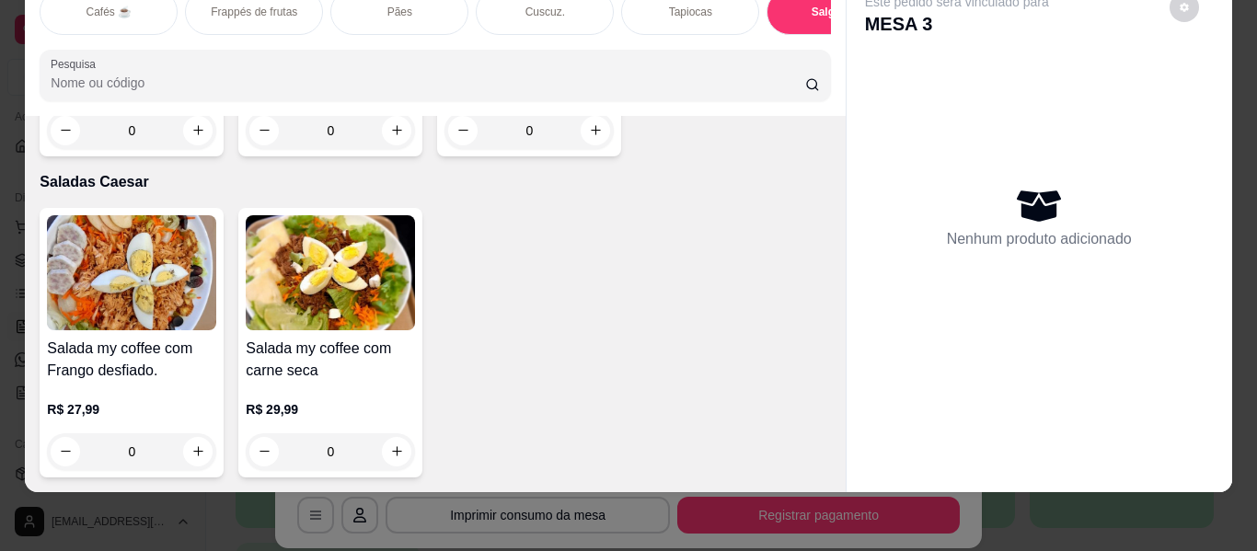
scroll to position [10768, 0]
type input "1"
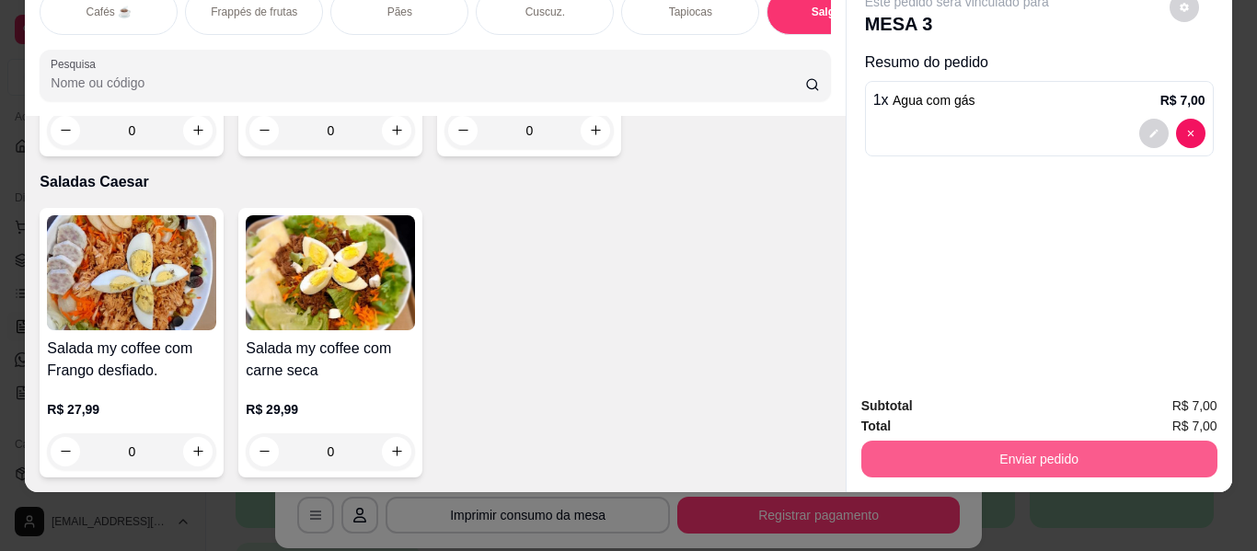
click at [1022, 451] on button "Enviar pedido" at bounding box center [1039, 459] width 356 height 37
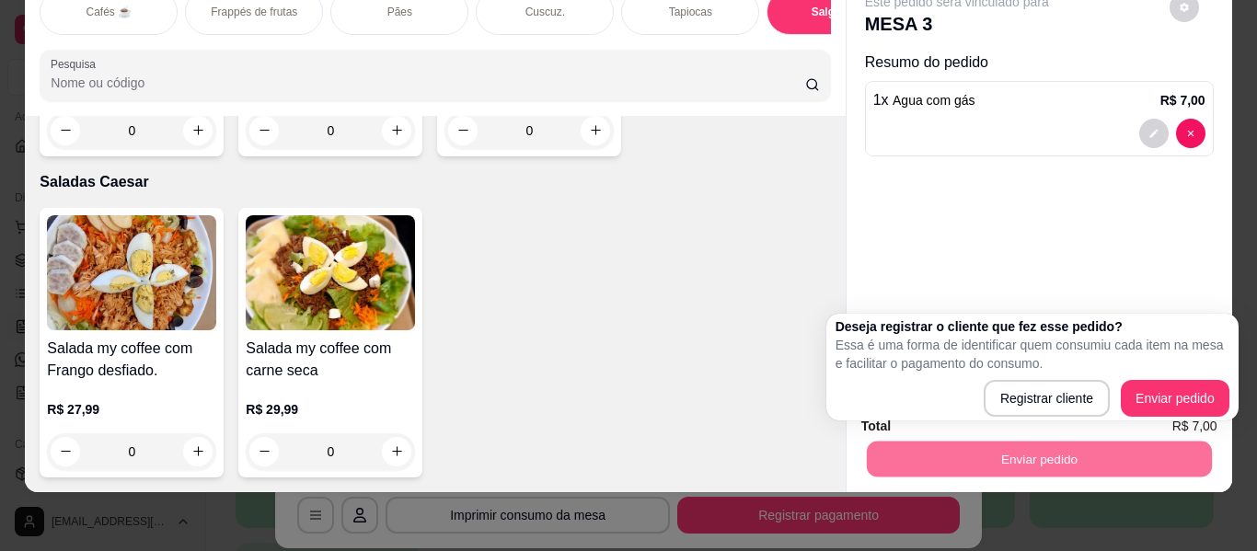
click at [1180, 272] on div "Este pedido será vinculado para MESA 3 Resumo do pedido 1 x Agua com gás R$ 7,00" at bounding box center [1040, 177] width 386 height 407
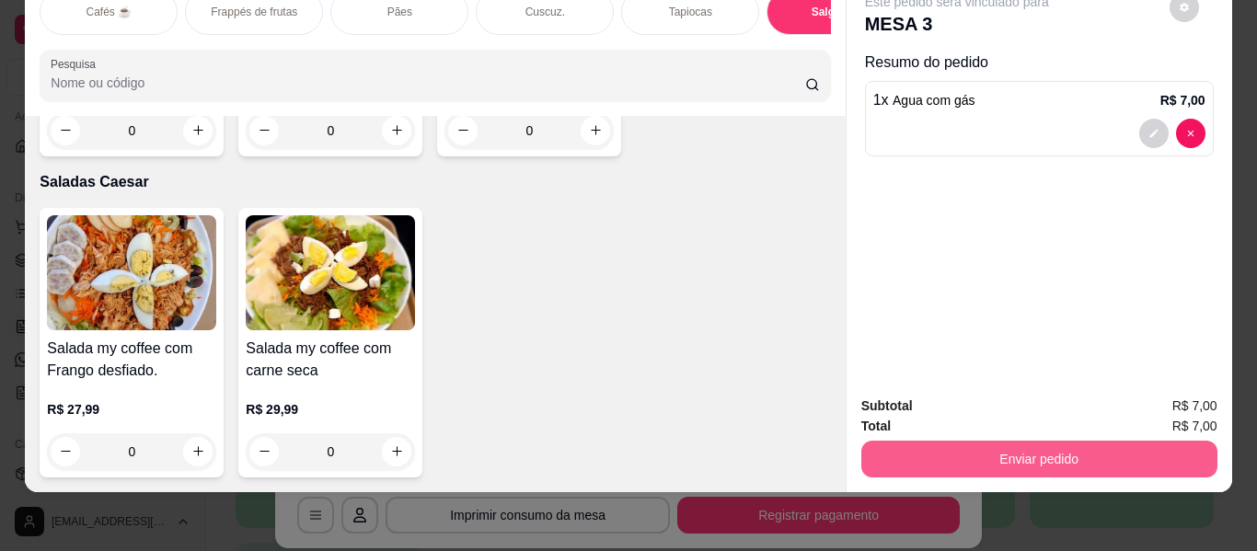
click at [1056, 451] on button "Enviar pedido" at bounding box center [1039, 459] width 356 height 37
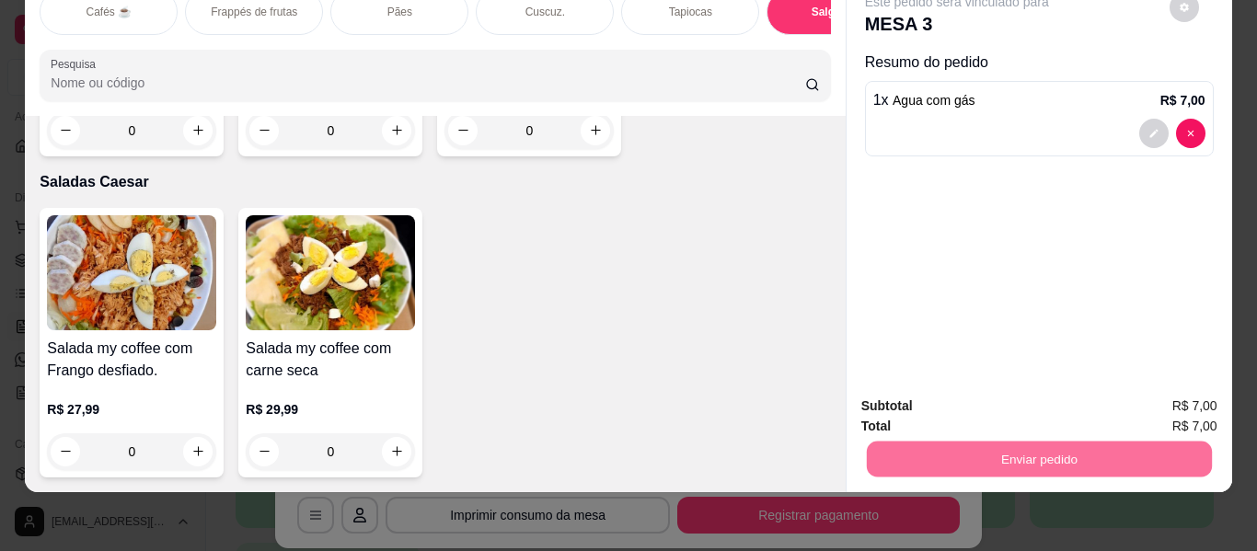
click at [1157, 400] on button "Enviar pedido" at bounding box center [1169, 400] width 104 height 35
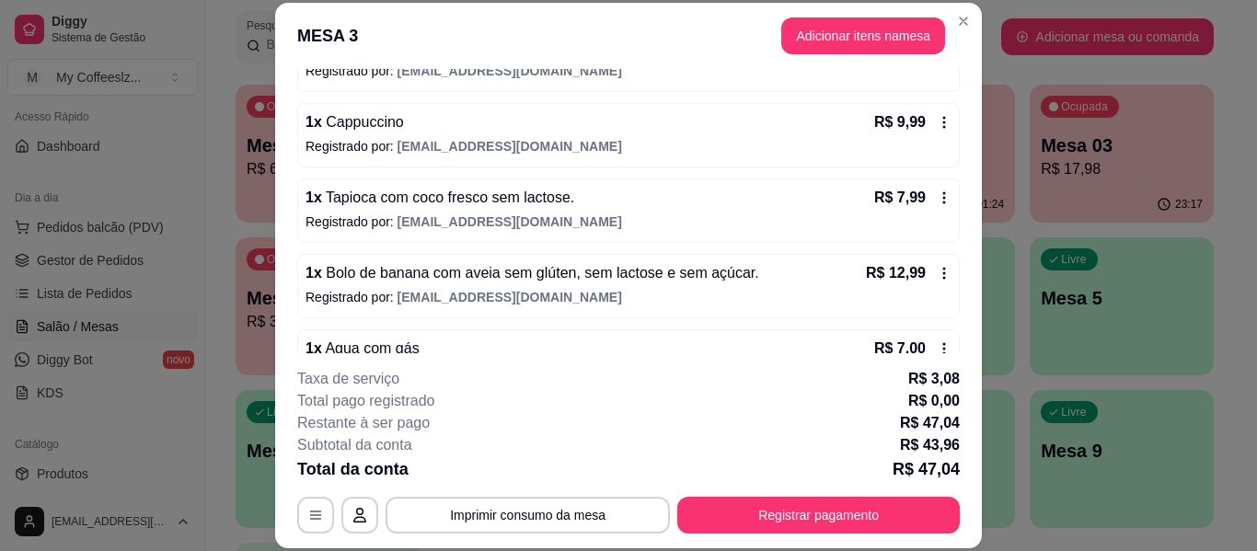
scroll to position [263, 0]
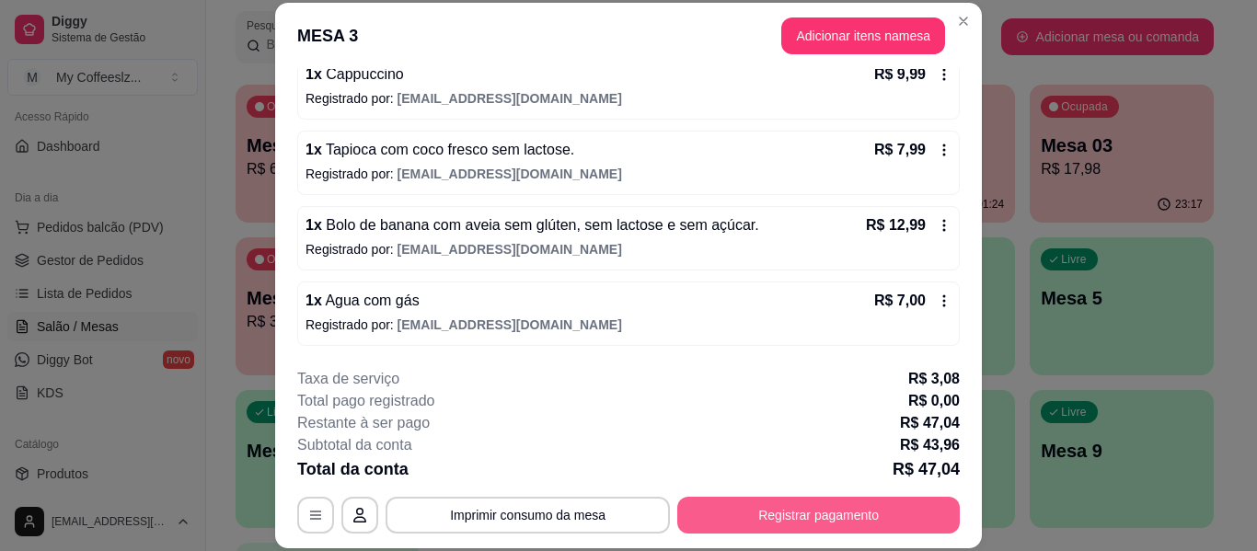
click at [860, 508] on button "Registrar pagamento" at bounding box center [818, 515] width 283 height 37
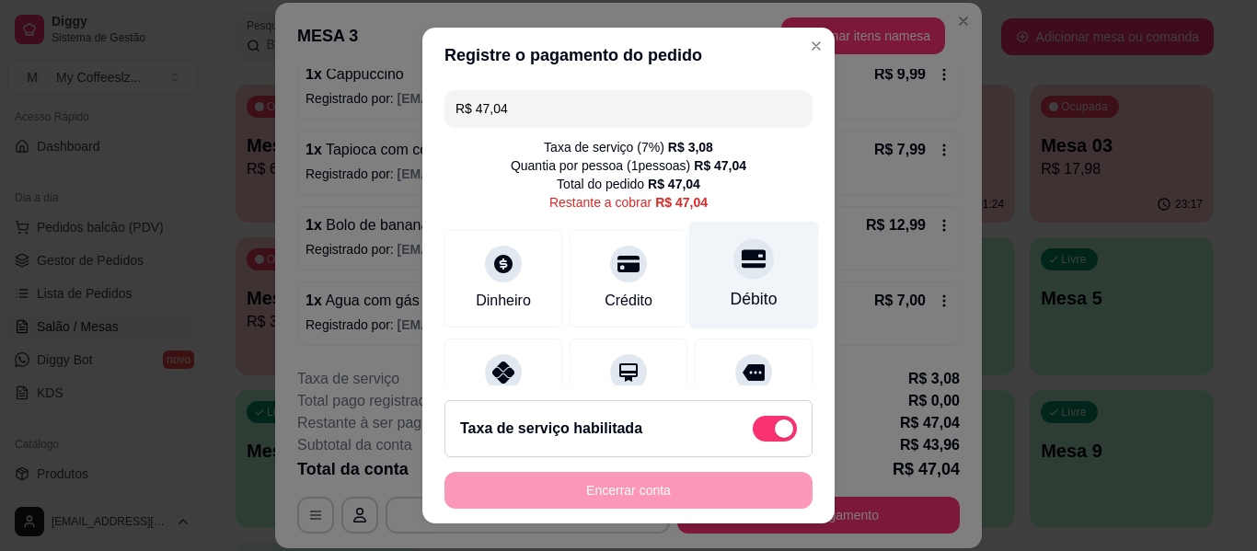
click at [736, 293] on div "Débito" at bounding box center [754, 299] width 47 height 24
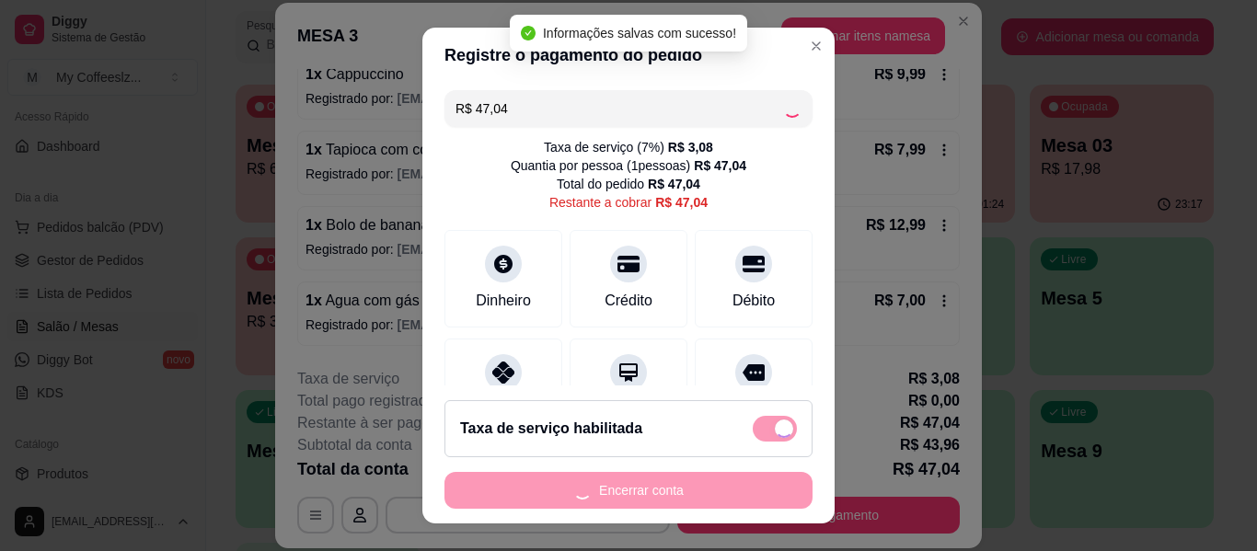
type input "R$ 0,00"
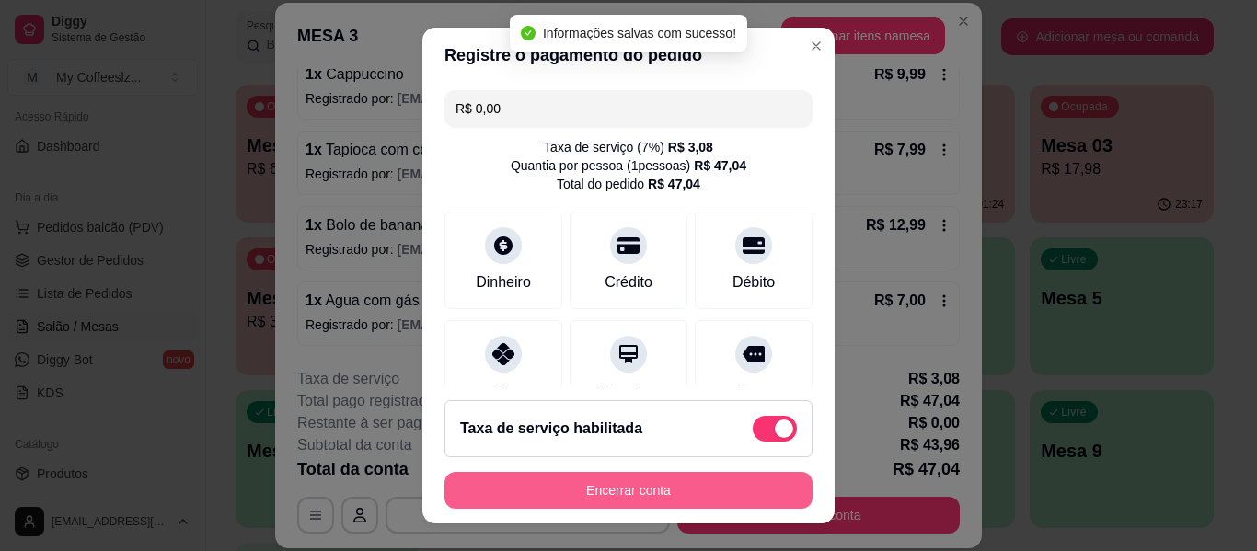
click at [716, 480] on button "Encerrar conta" at bounding box center [629, 490] width 368 height 37
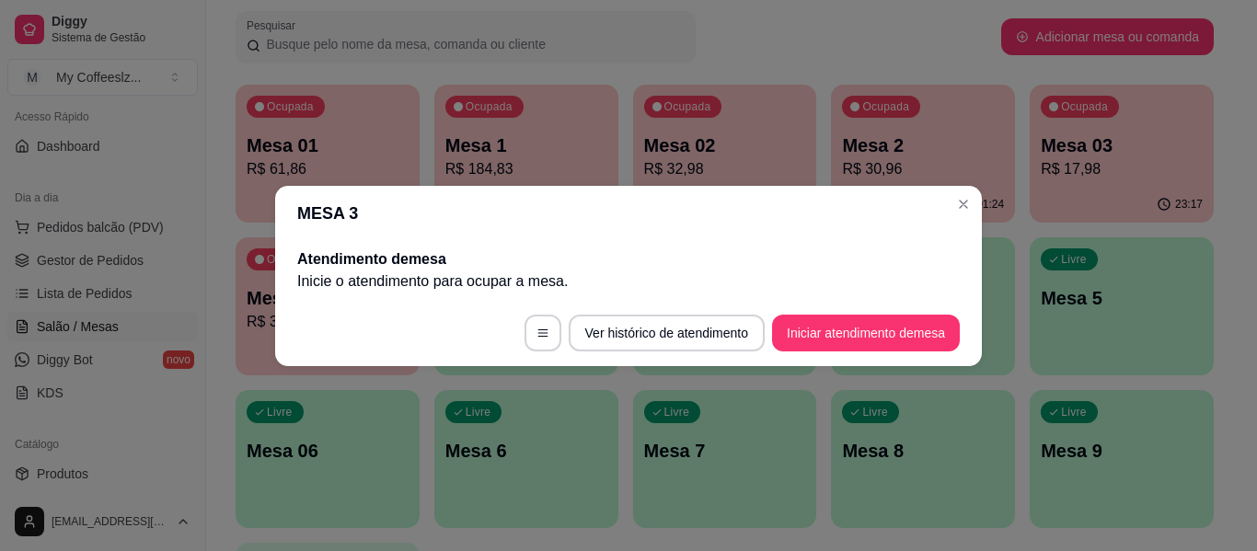
scroll to position [0, 0]
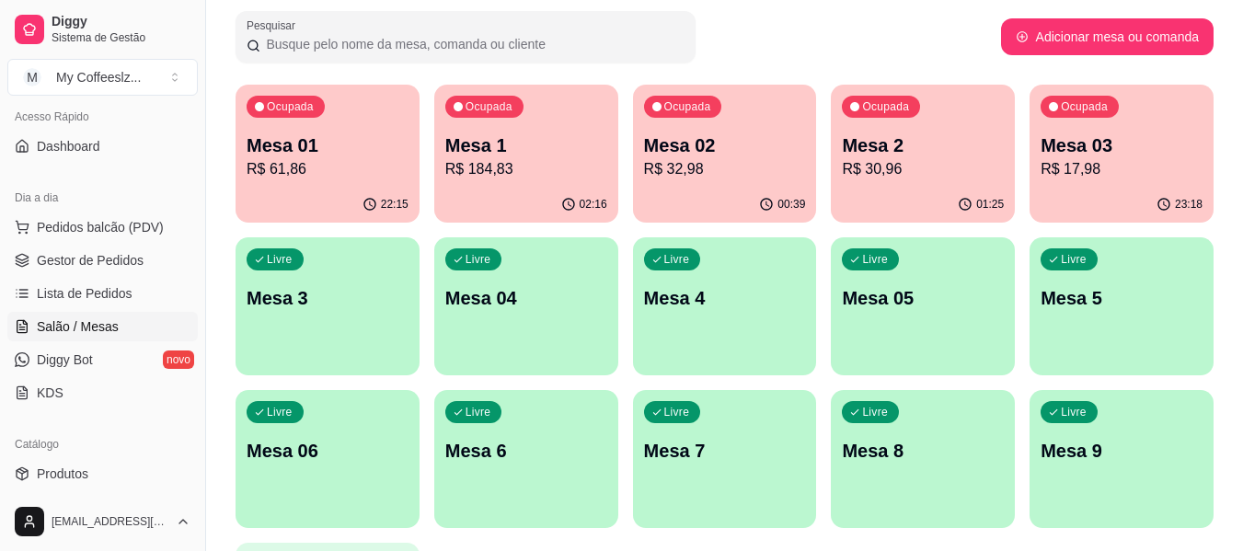
click at [1136, 163] on p "R$ 17,98" at bounding box center [1122, 169] width 162 height 22
click at [958, 162] on p "R$ 30,96" at bounding box center [923, 168] width 157 height 21
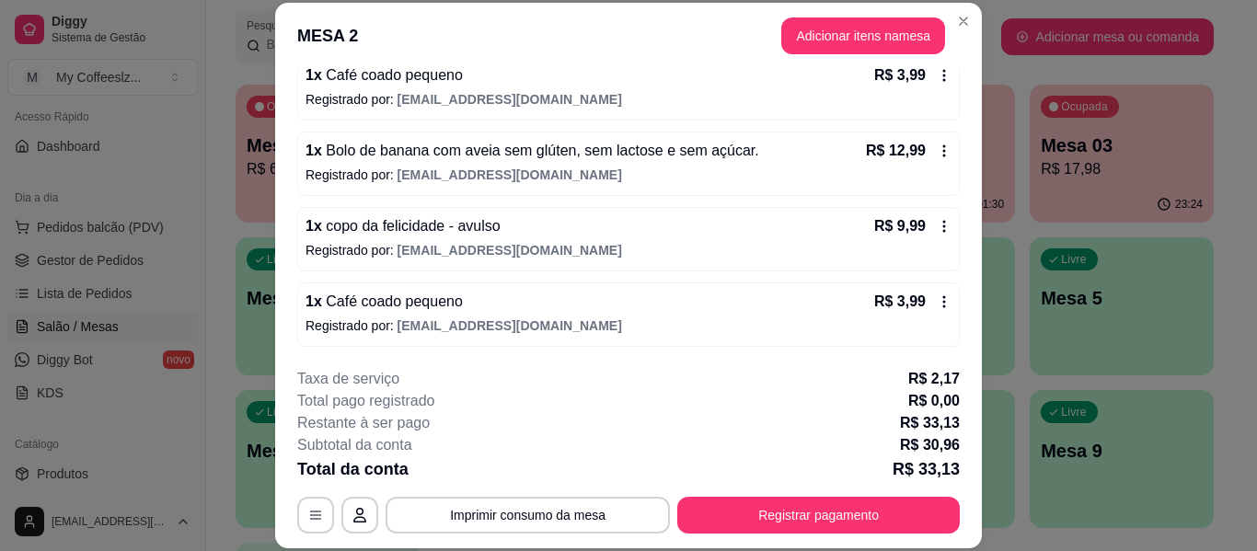
scroll to position [188, 0]
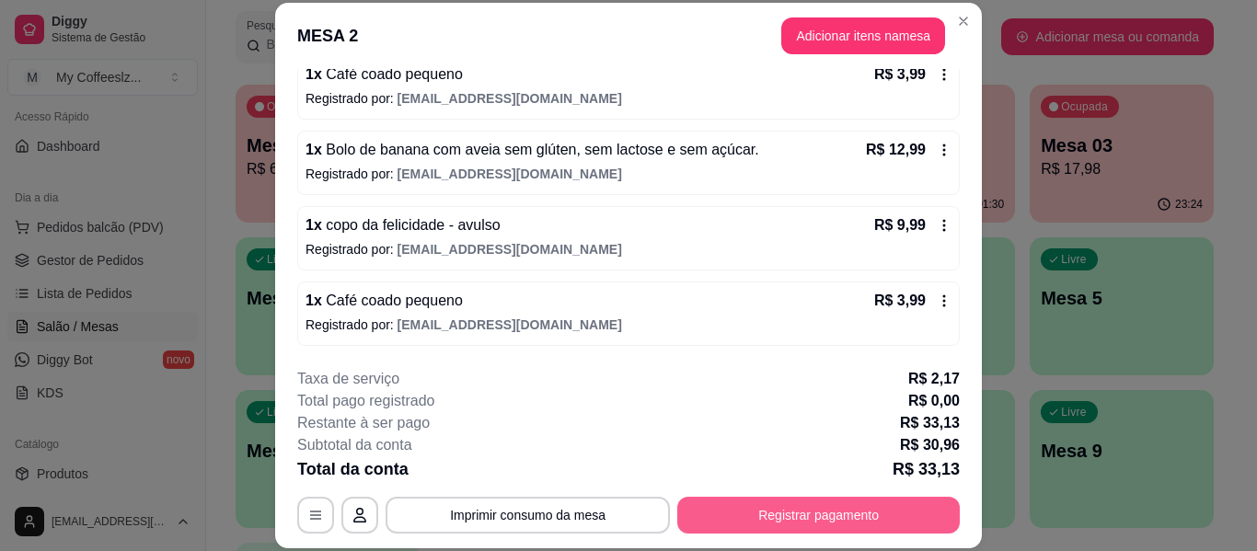
click at [724, 506] on button "Registrar pagamento" at bounding box center [818, 515] width 283 height 37
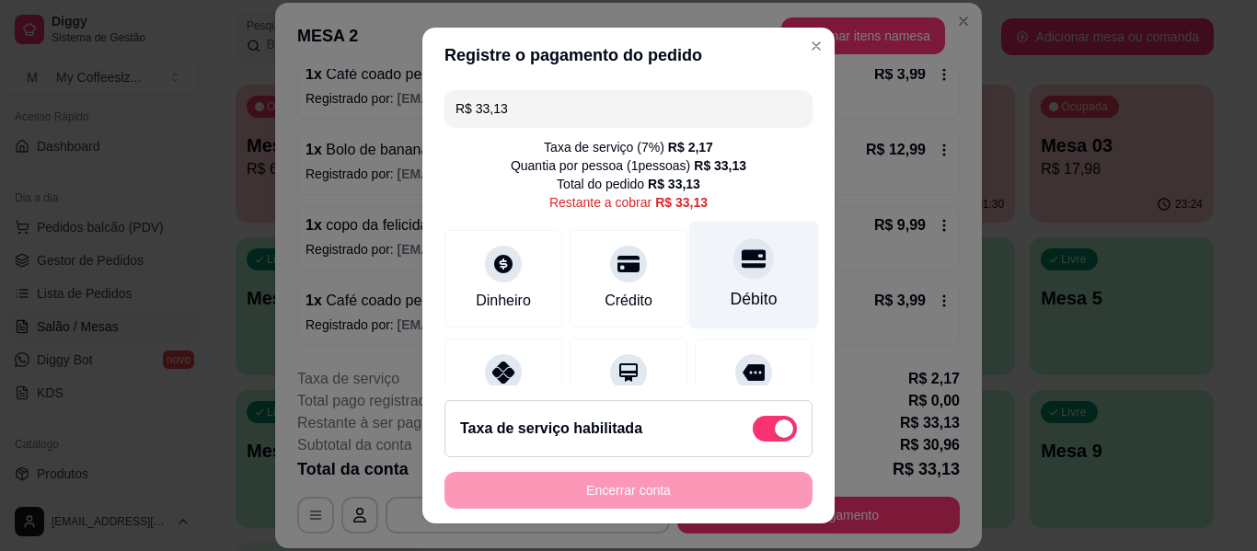
click at [736, 295] on div "Débito" at bounding box center [754, 299] width 47 height 24
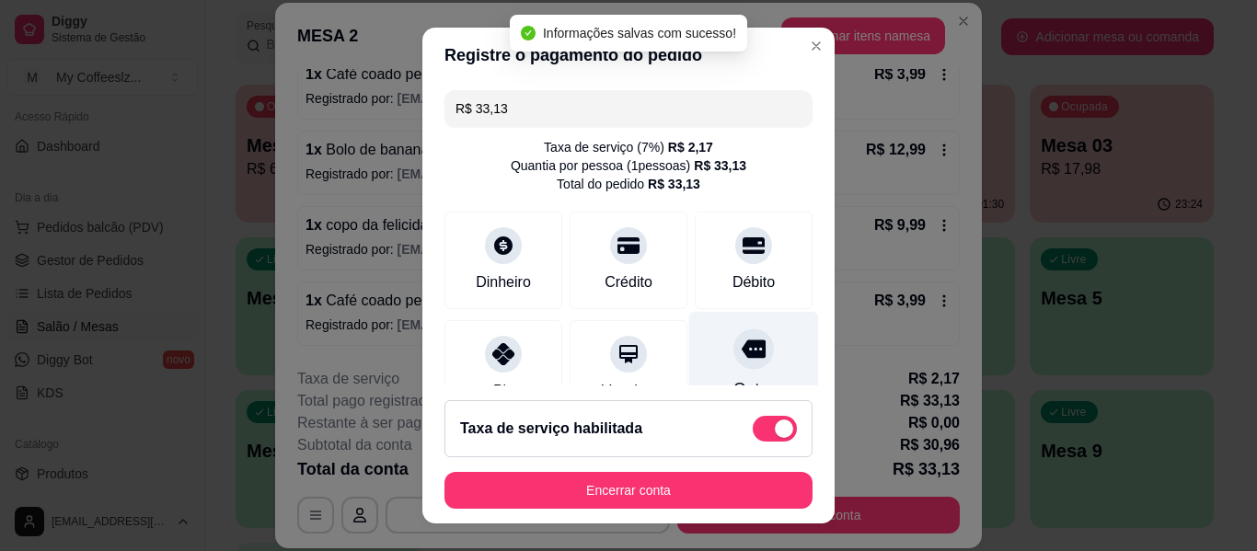
type input "R$ 0,00"
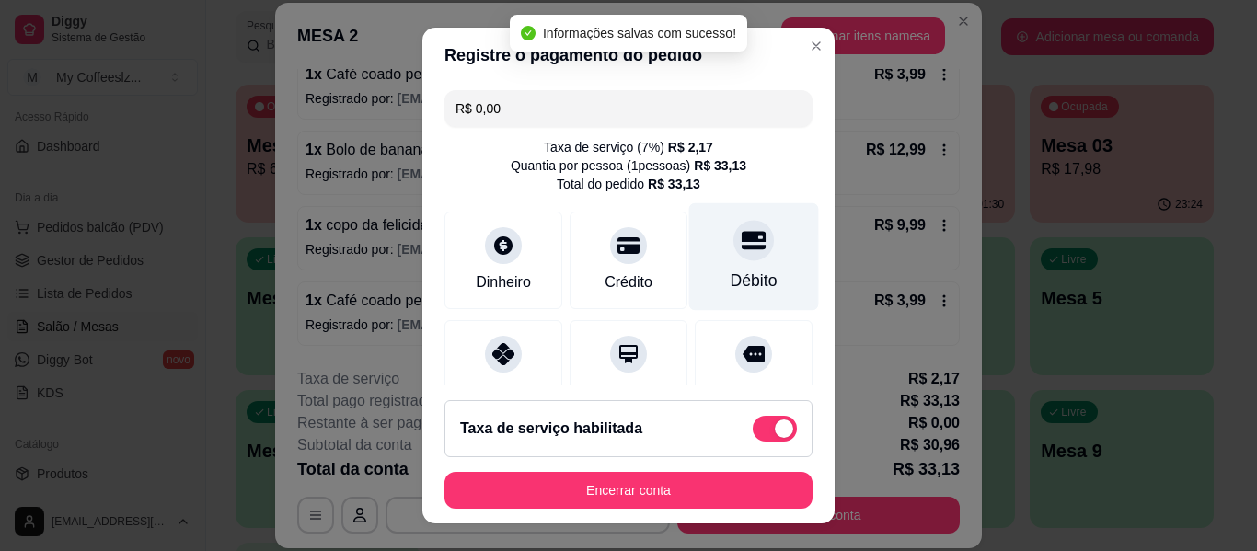
click at [734, 275] on div "Débito" at bounding box center [754, 281] width 47 height 24
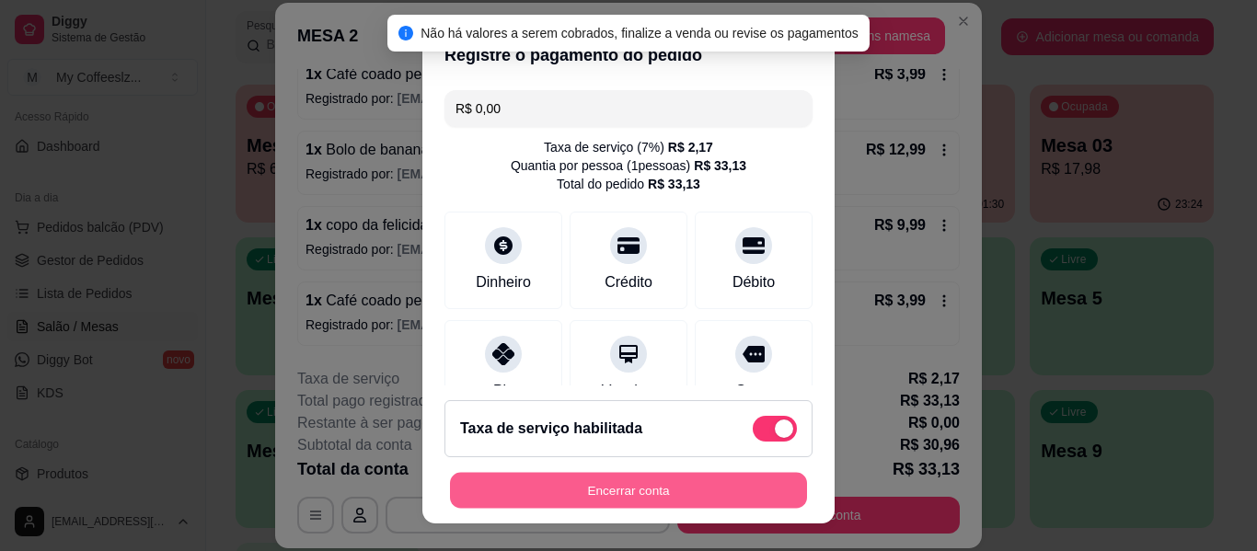
click at [618, 493] on button "Encerrar conta" at bounding box center [628, 491] width 357 height 36
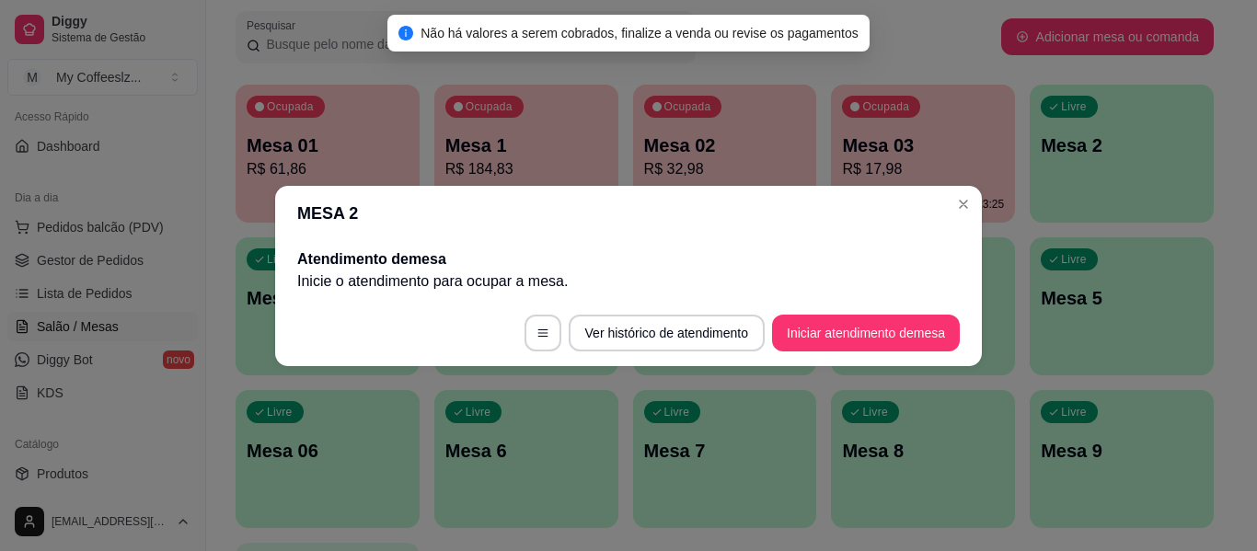
scroll to position [0, 0]
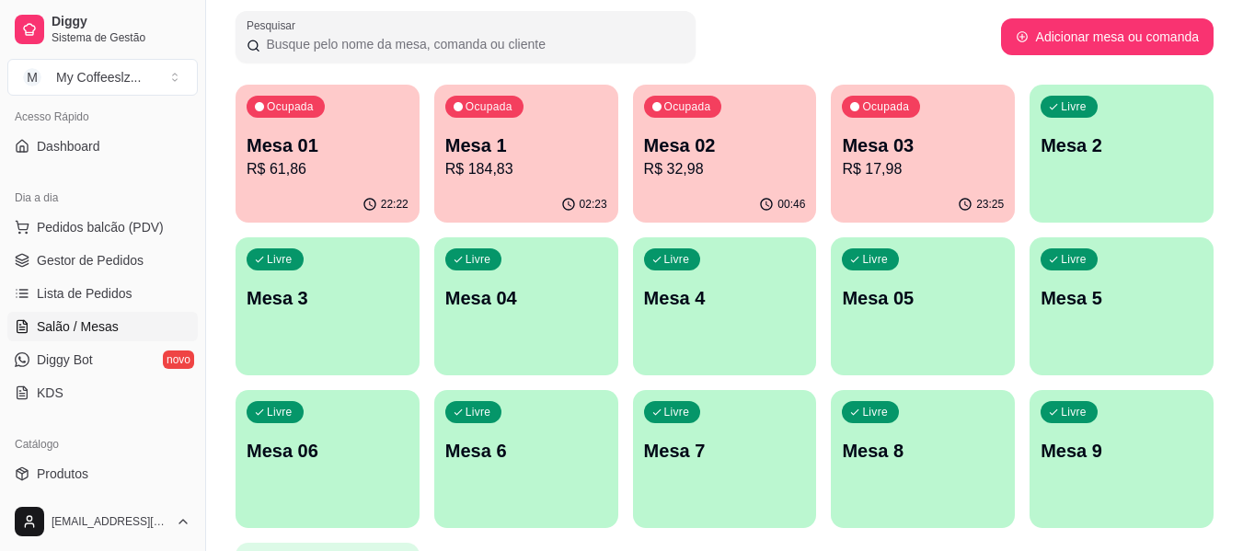
click at [968, 49] on div "Pesquisar" at bounding box center [619, 37] width 766 height 52
click at [1112, 194] on div "Livre Mesa 2" at bounding box center [1122, 143] width 184 height 116
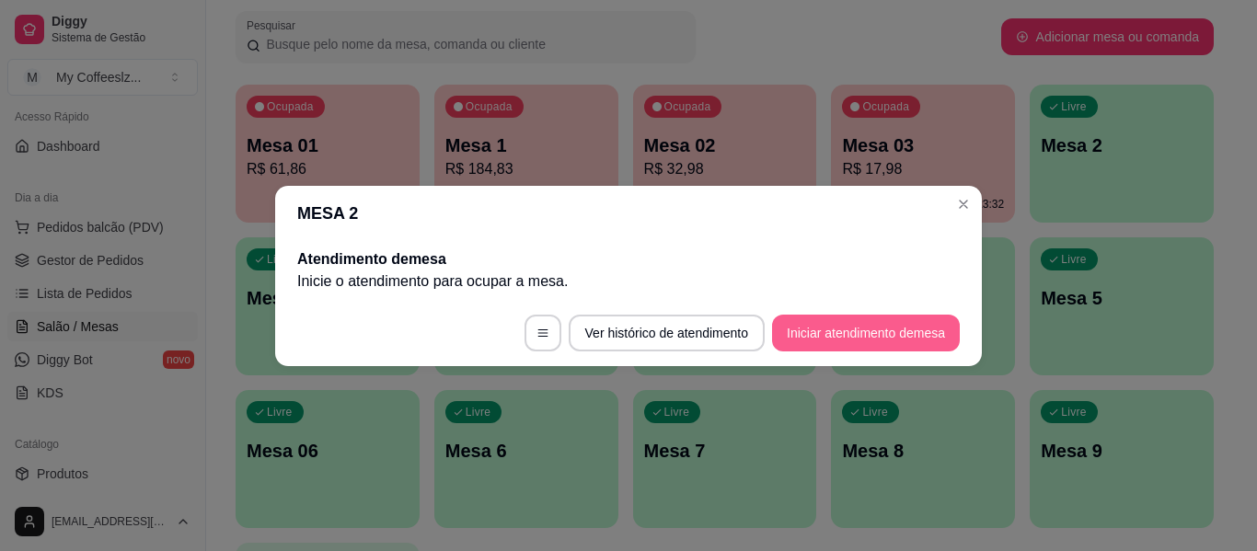
click at [871, 336] on button "Iniciar atendimento de mesa" at bounding box center [866, 333] width 188 height 37
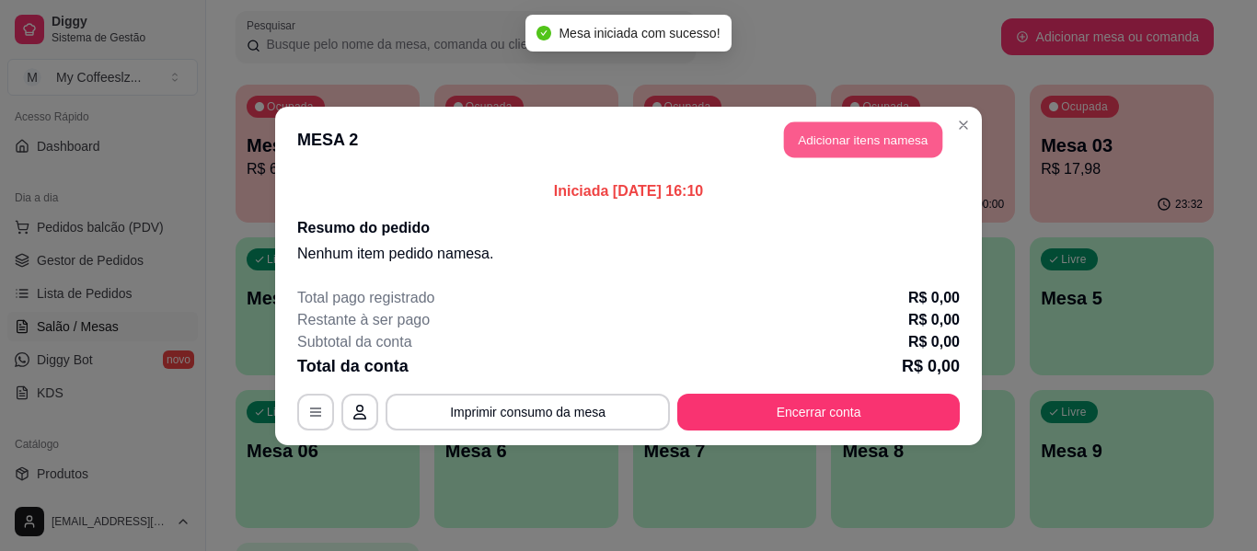
click at [881, 132] on button "Adicionar itens na mesa" at bounding box center [863, 139] width 158 height 36
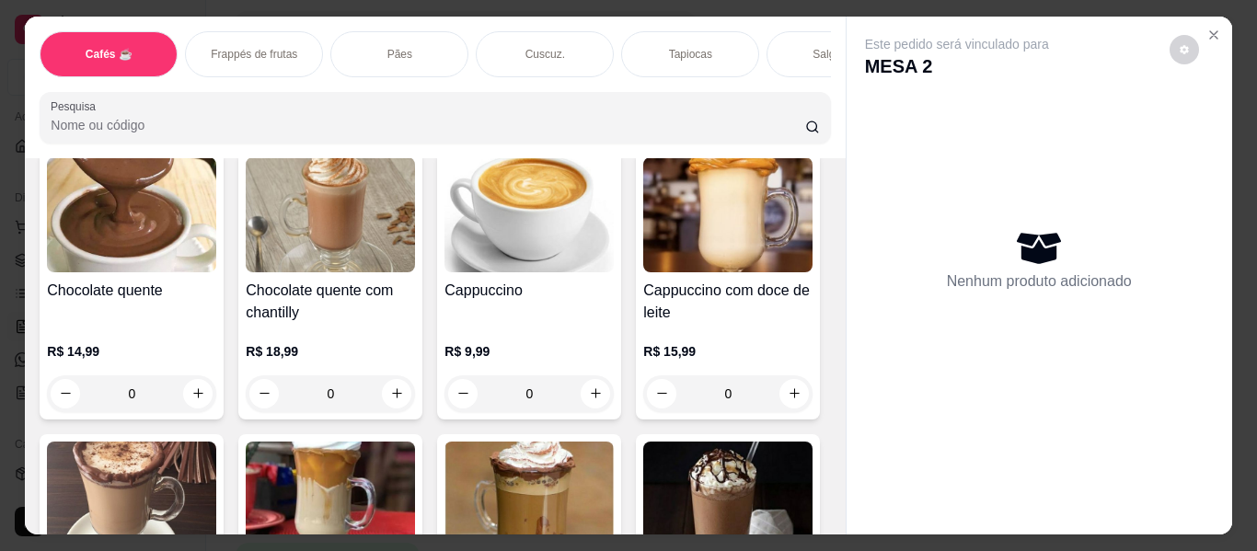
scroll to position [1565, 0]
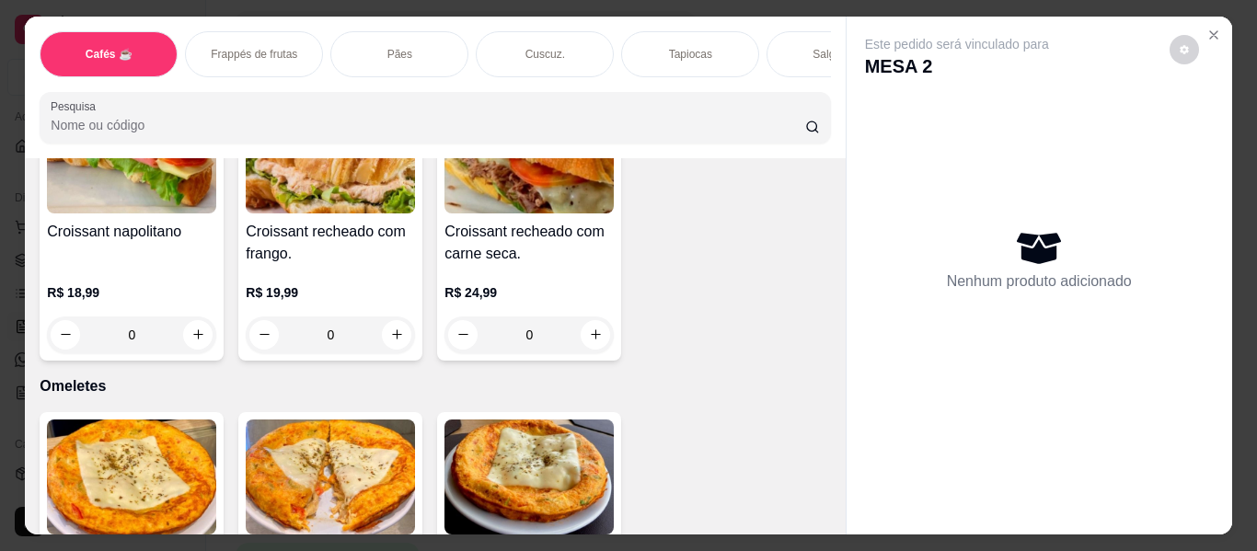
scroll to position [7271, 0]
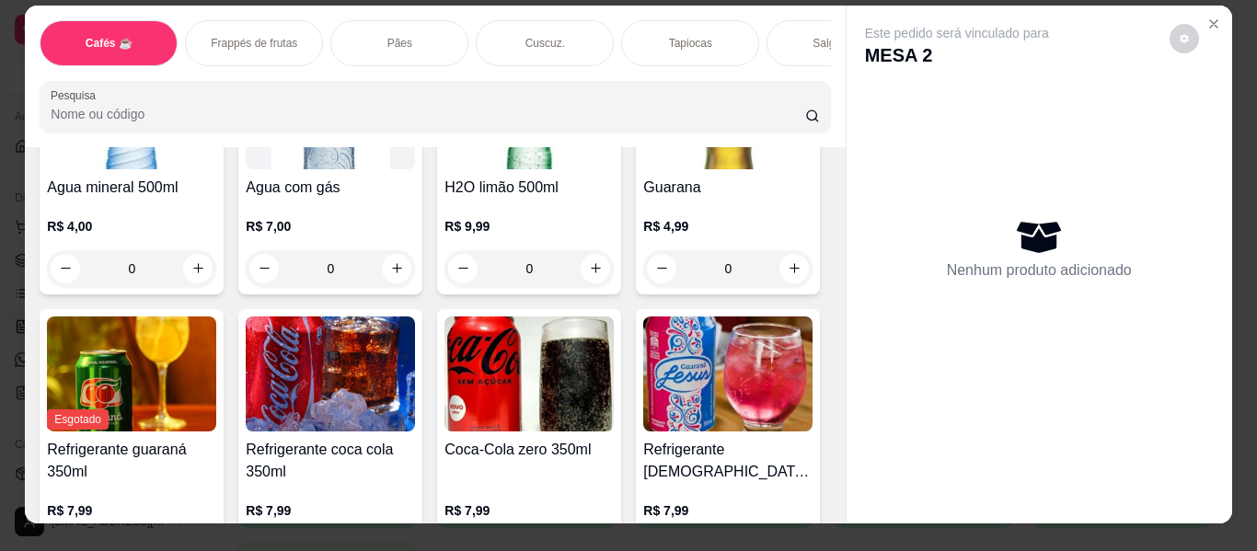
scroll to position [0, 0]
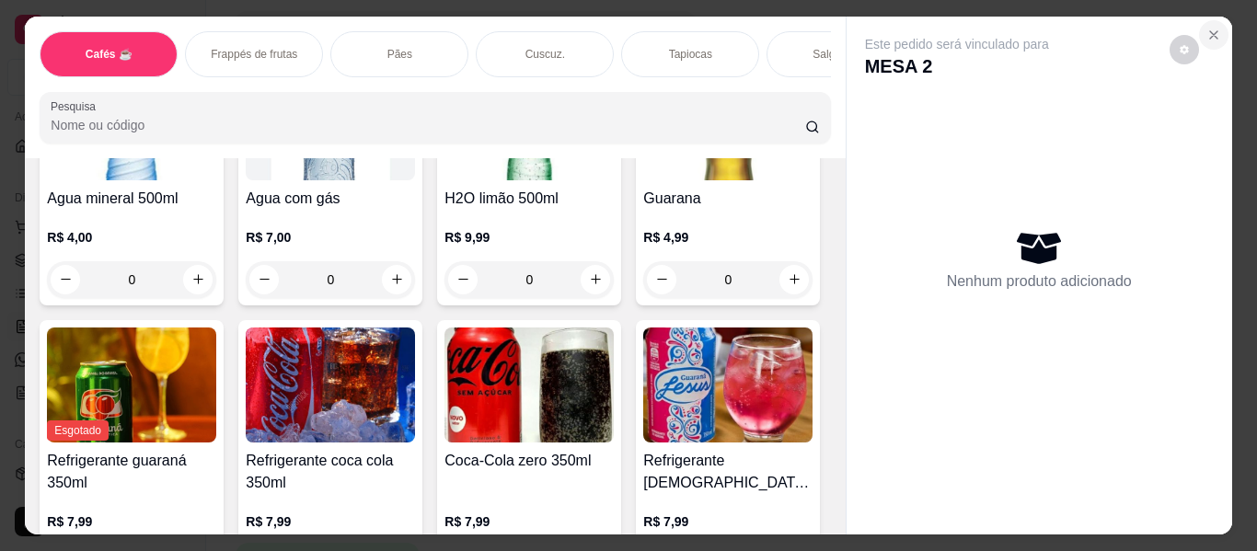
click at [1216, 24] on button "Close" at bounding box center [1213, 34] width 29 height 29
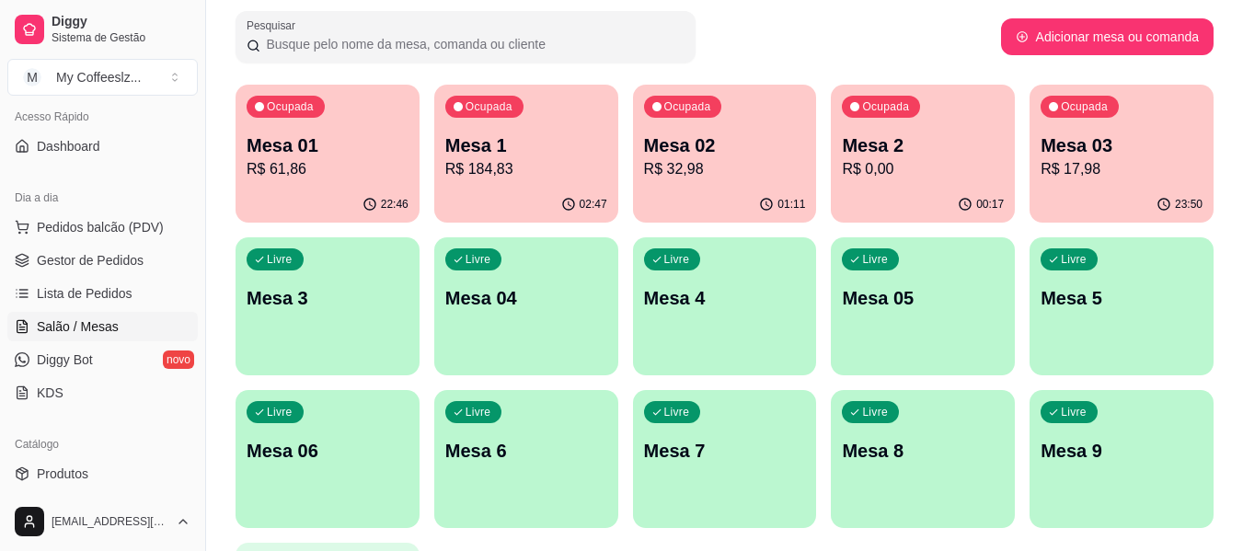
click at [351, 309] on p "Mesa 3" at bounding box center [328, 298] width 162 height 26
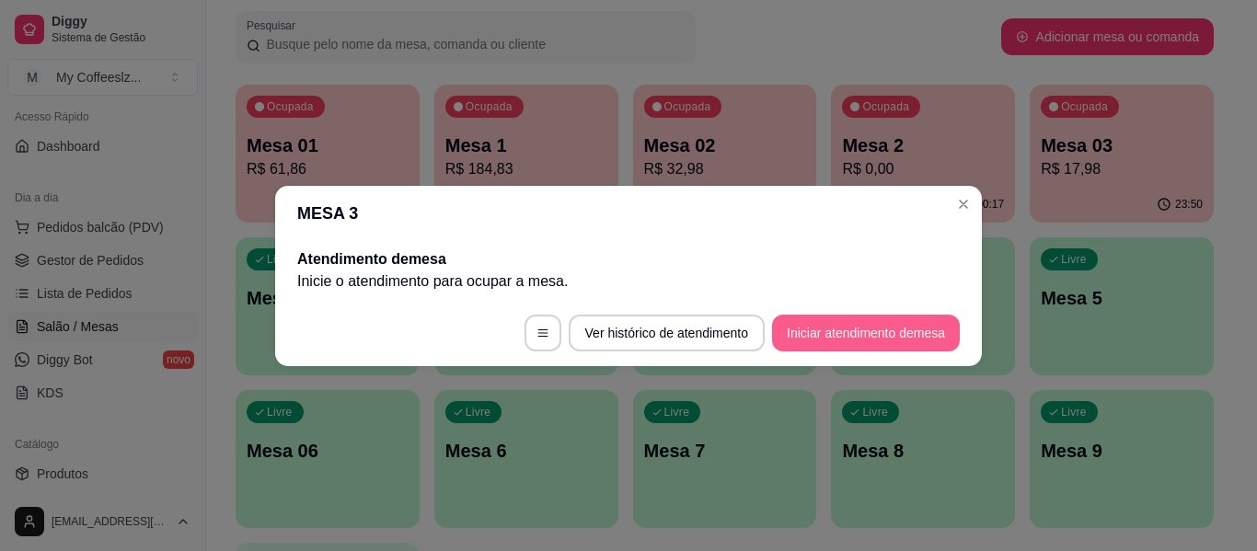
click at [880, 322] on button "Iniciar atendimento de mesa" at bounding box center [866, 333] width 188 height 37
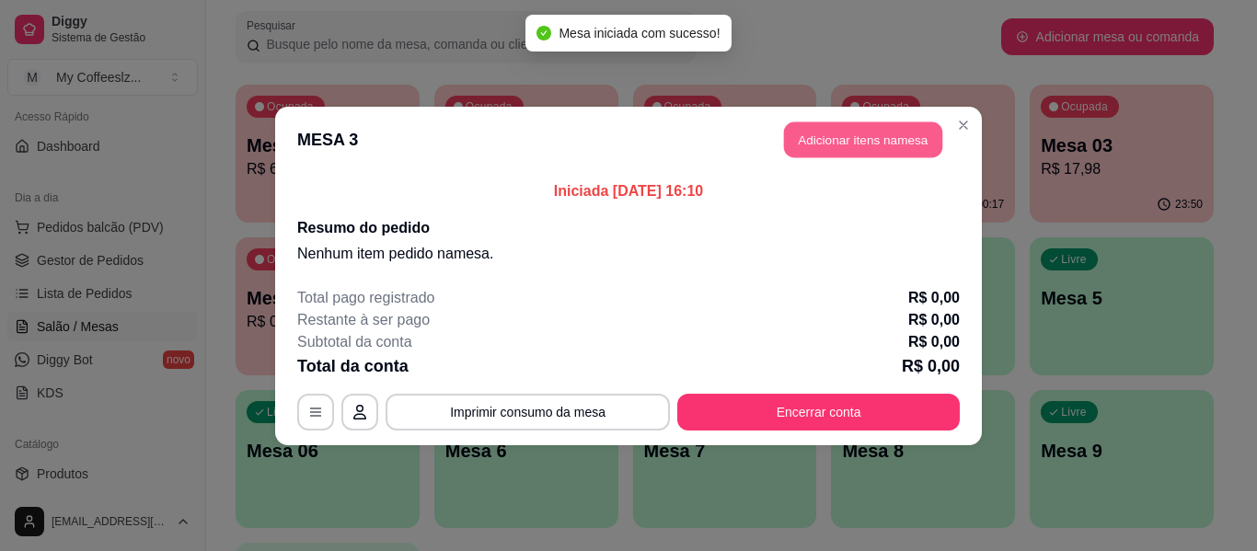
click at [915, 133] on button "Adicionar itens na mesa" at bounding box center [863, 139] width 158 height 36
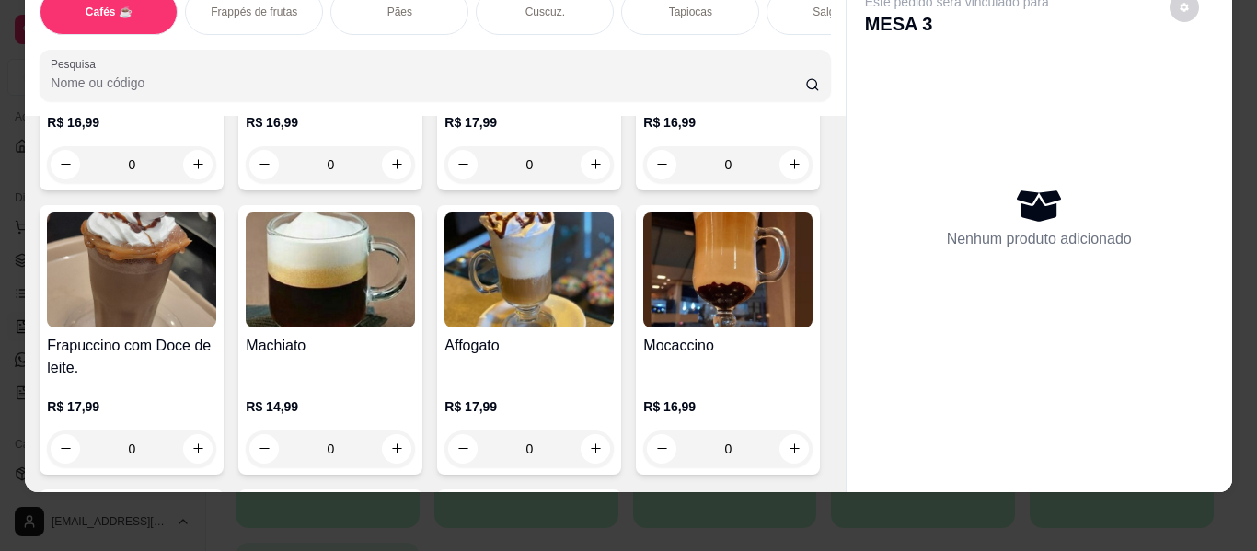
scroll to position [2117, 0]
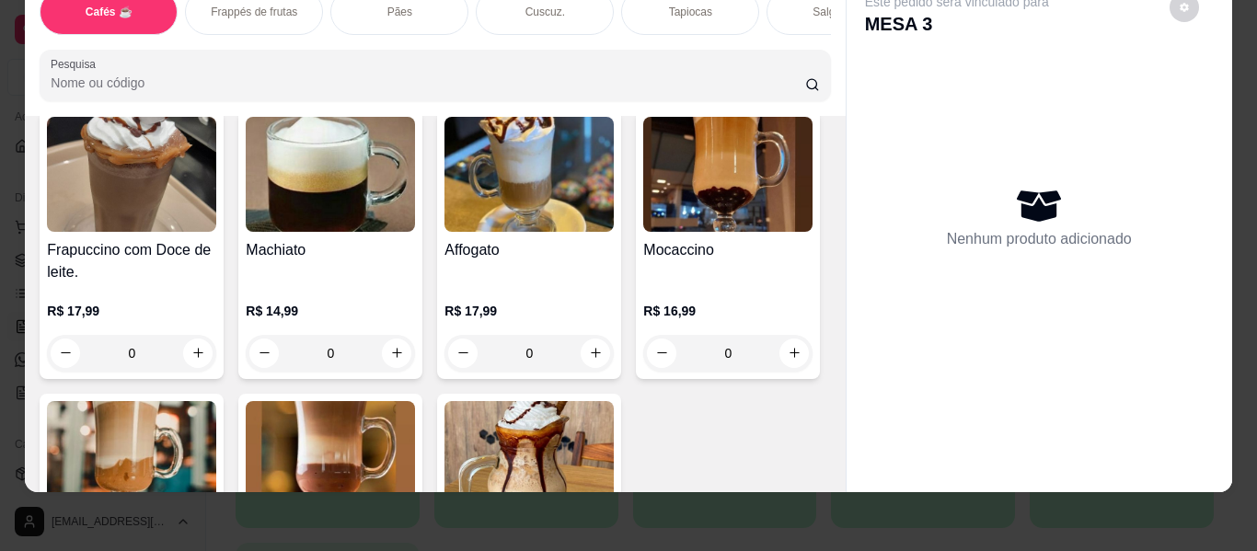
type input "2"
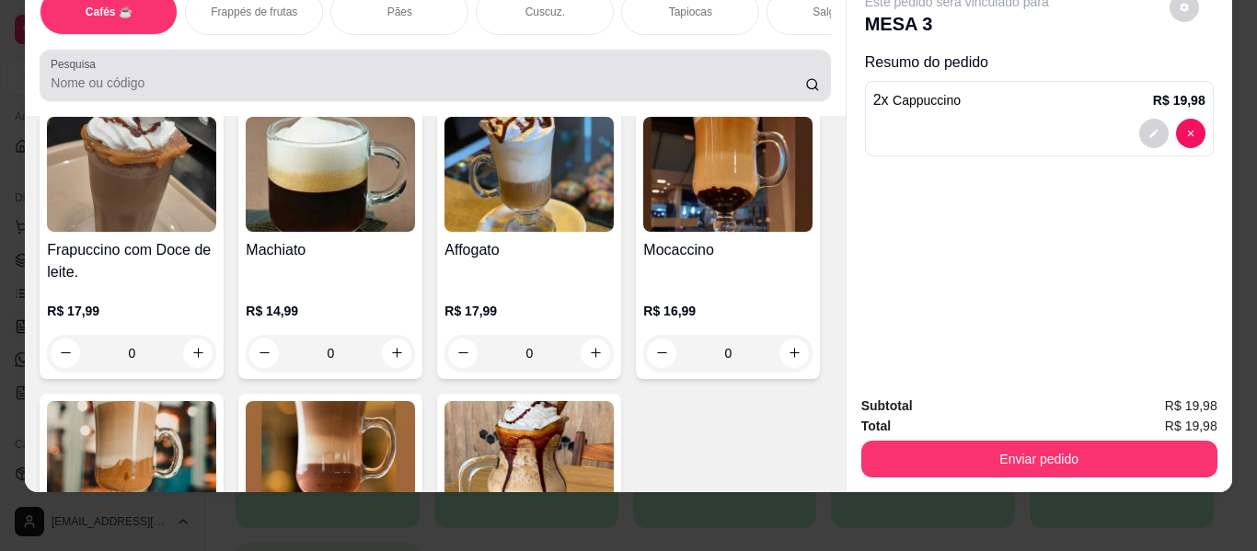
type input "3"
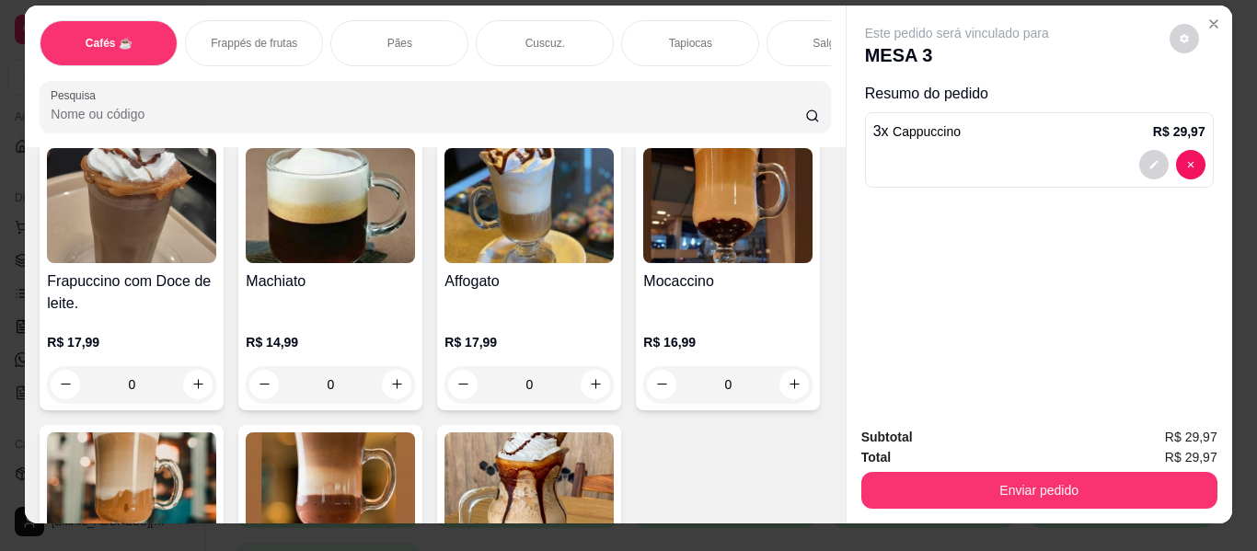
scroll to position [0, 0]
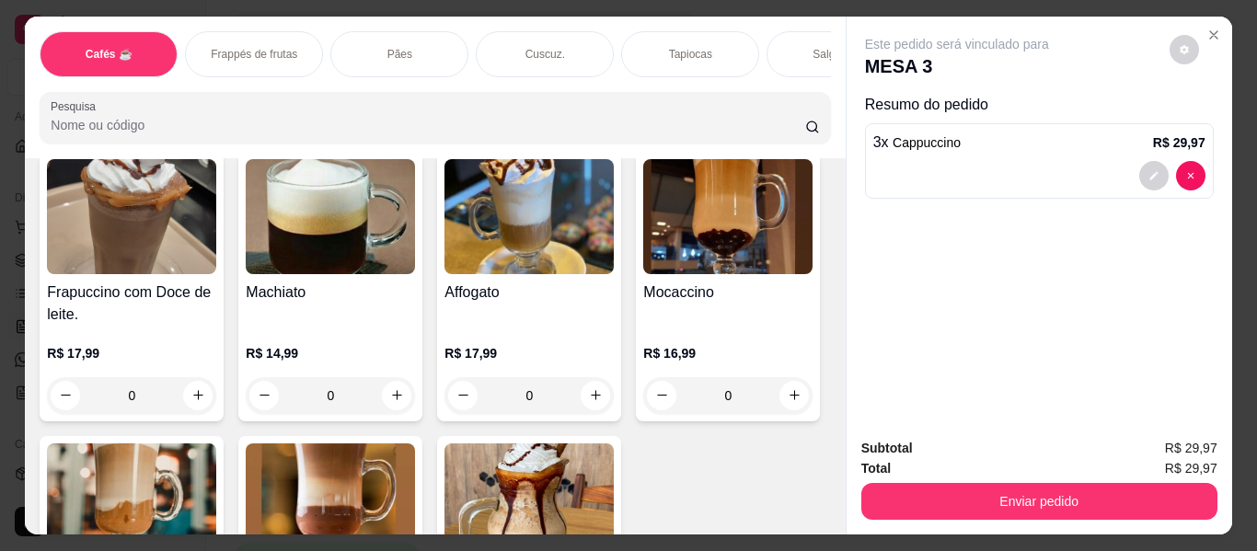
click at [650, 31] on div "Tapiocas" at bounding box center [690, 54] width 138 height 46
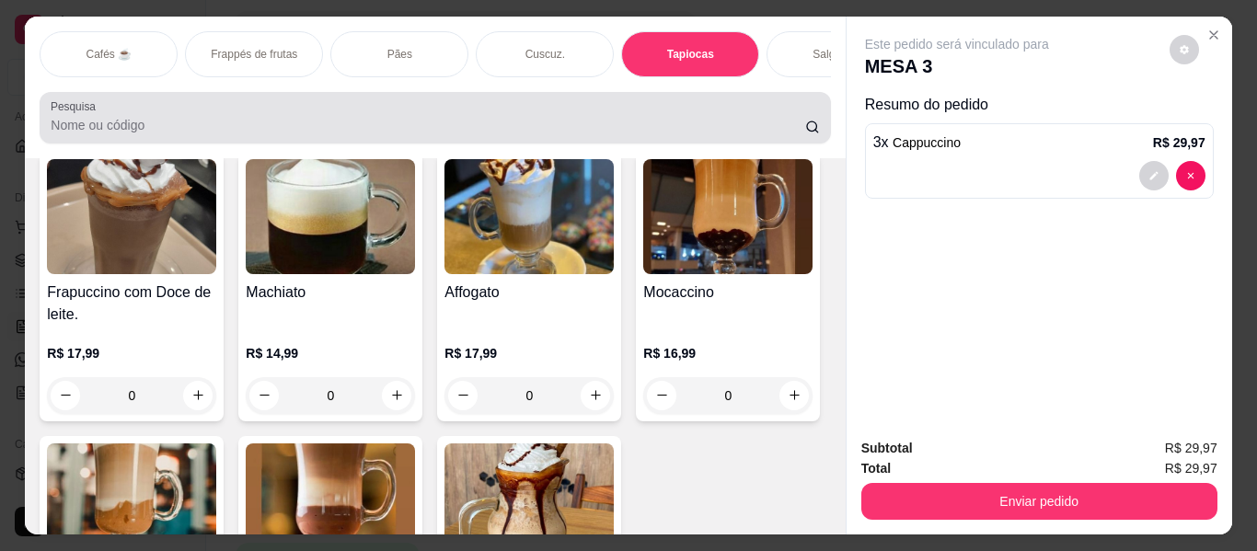
scroll to position [50, 0]
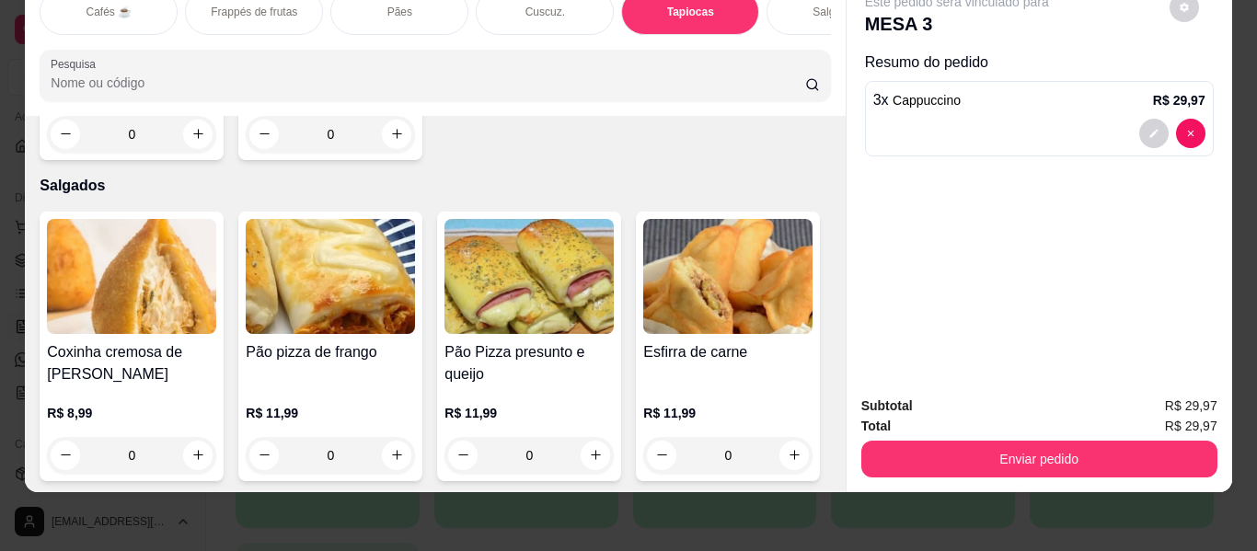
type input "2"
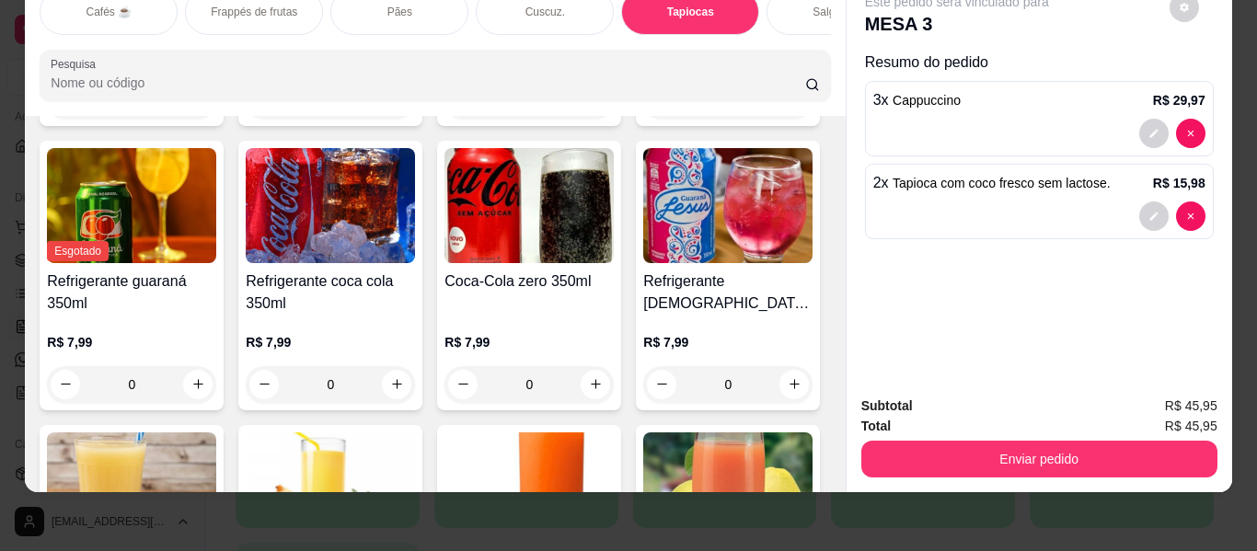
scroll to position [8933, 0]
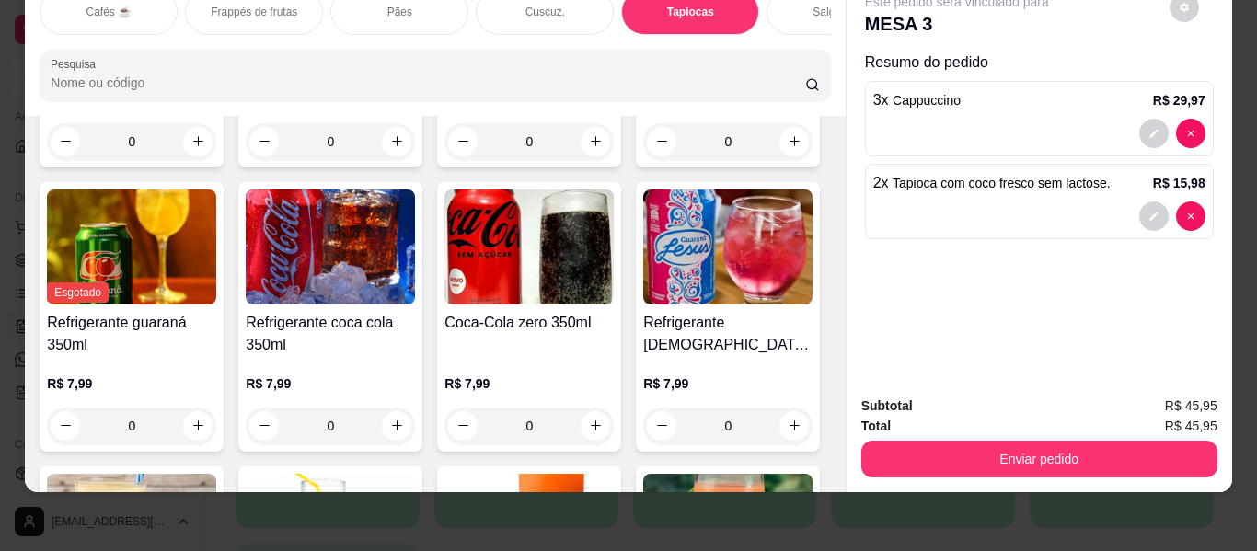
type input "1"
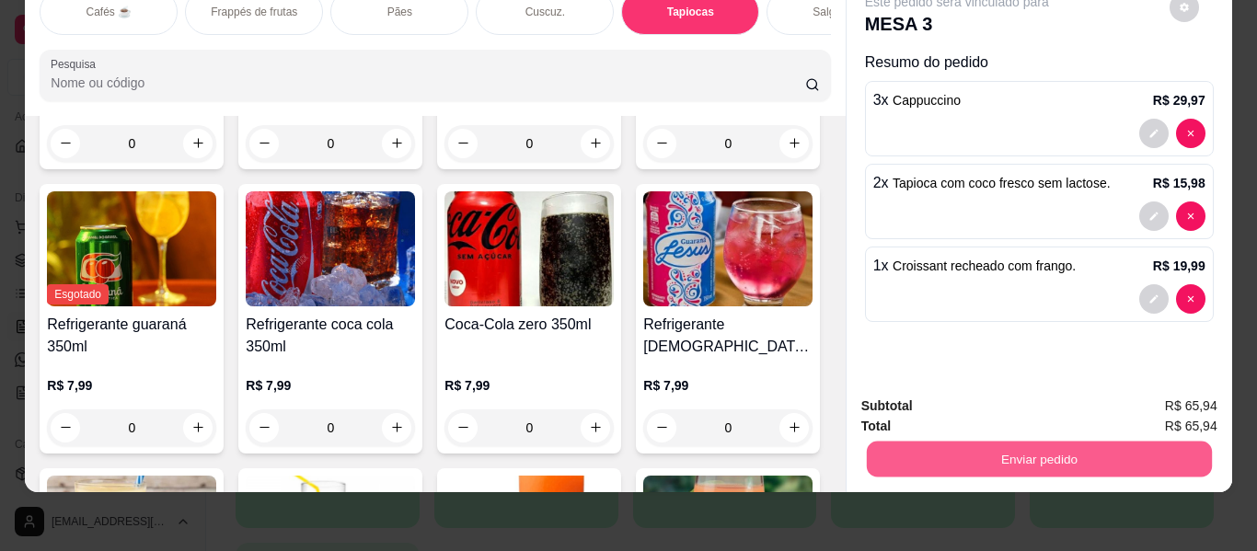
click at [960, 442] on button "Enviar pedido" at bounding box center [1038, 460] width 345 height 36
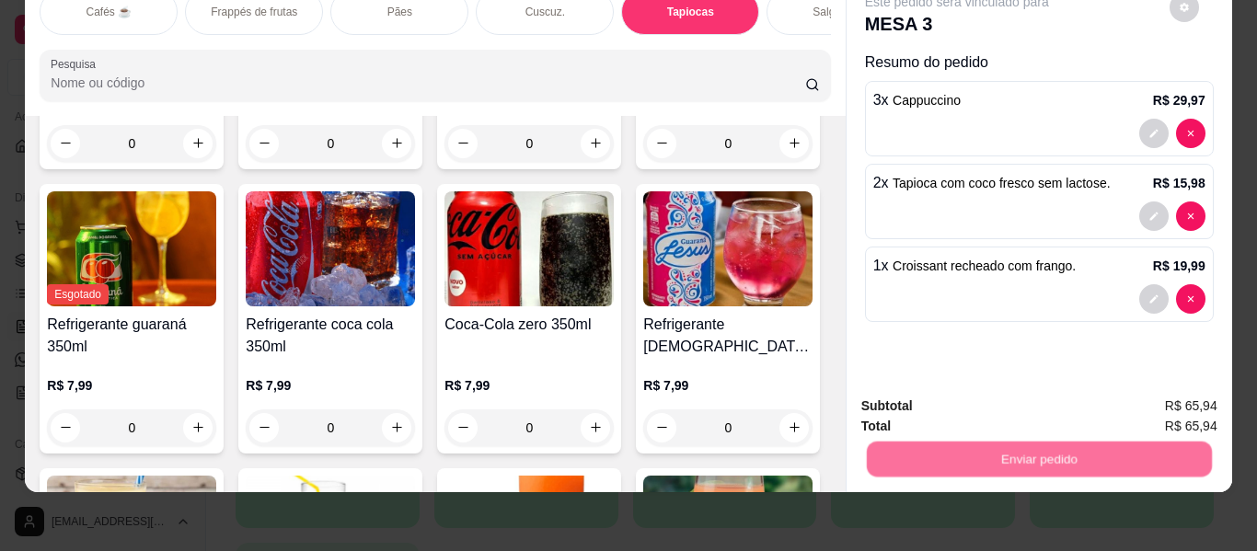
click at [1186, 391] on button "Enviar pedido" at bounding box center [1169, 400] width 104 height 35
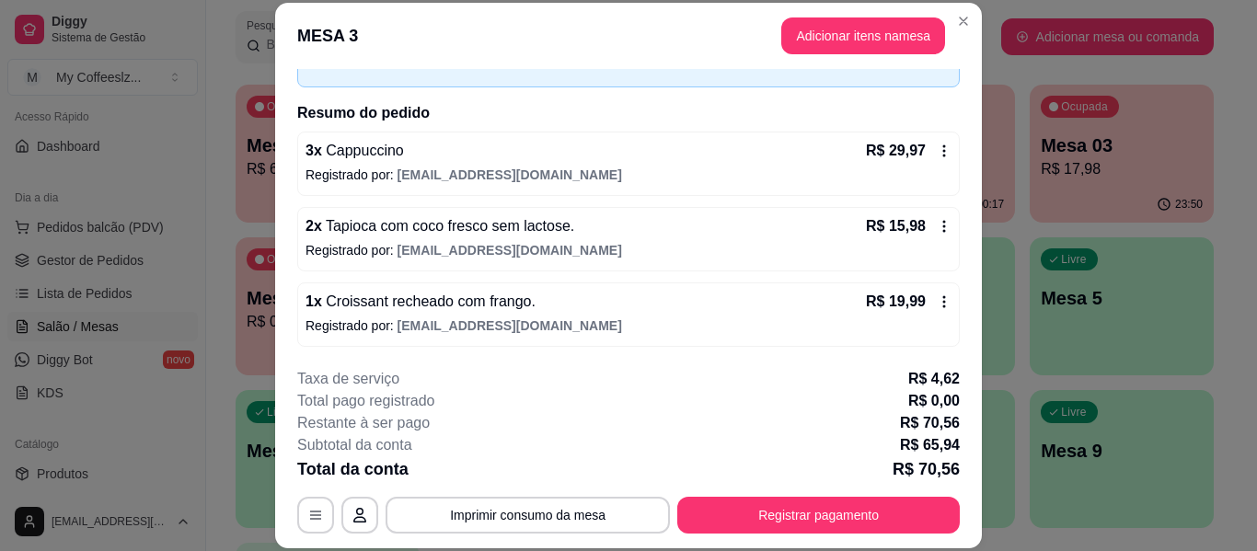
scroll to position [112, 0]
